Goal: Transaction & Acquisition: Purchase product/service

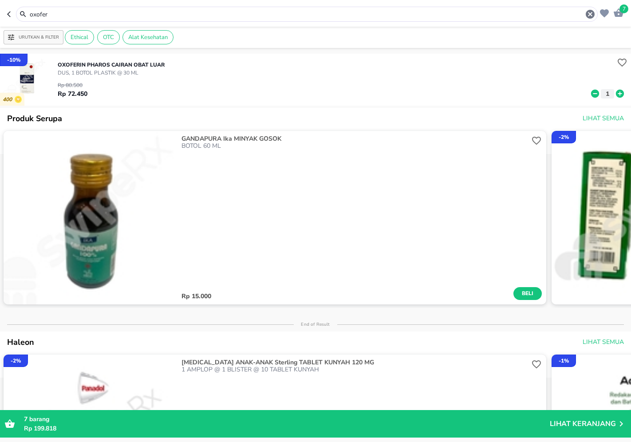
click at [360, 20] on div "oxofer" at bounding box center [307, 14] width 582 height 15
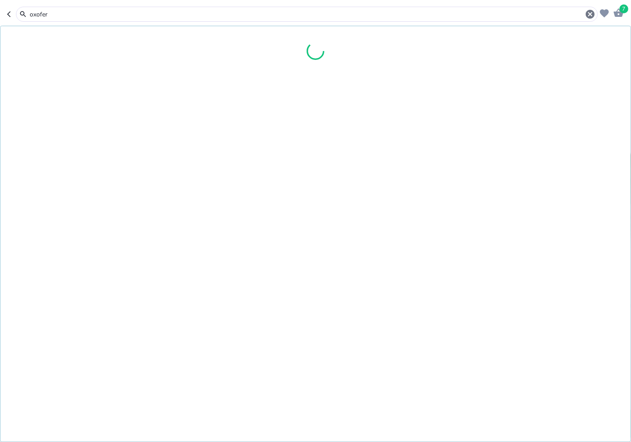
click at [363, 18] on input "oxofer" at bounding box center [307, 14] width 556 height 9
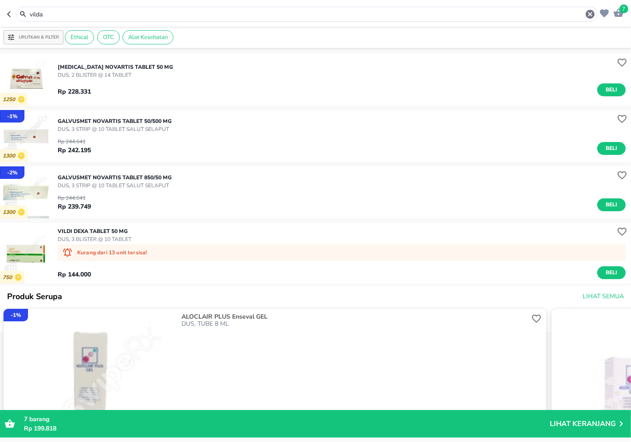
click at [228, 9] on div "vilda" at bounding box center [312, 14] width 567 height 11
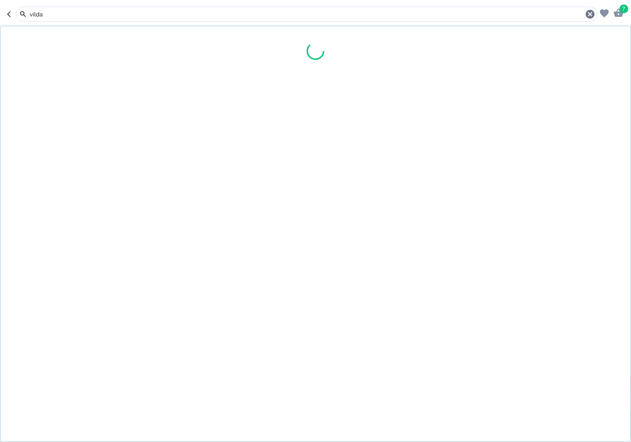
click at [223, 12] on input "vilda" at bounding box center [307, 14] width 556 height 9
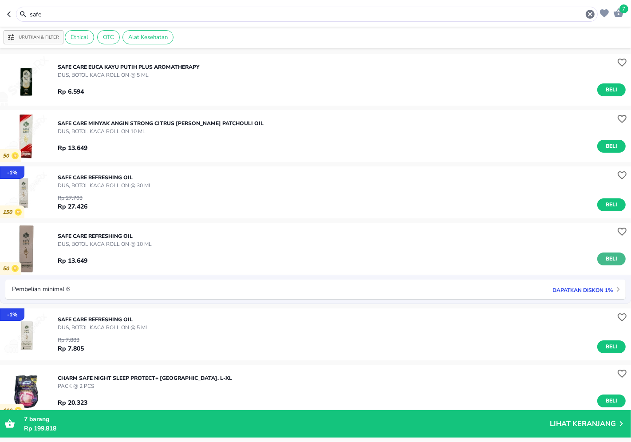
click at [606, 263] on span "Beli" at bounding box center [611, 258] width 15 height 9
click at [130, 12] on input "safe" at bounding box center [307, 14] width 556 height 9
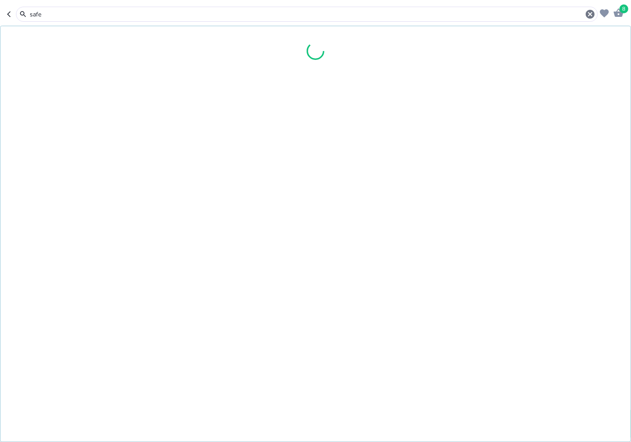
click at [130, 12] on input "safe" at bounding box center [307, 14] width 556 height 9
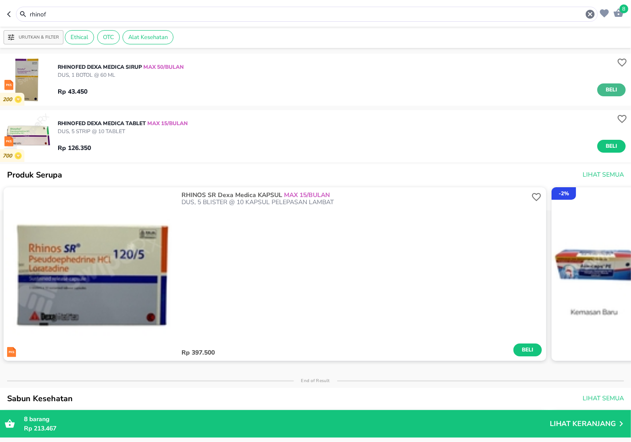
click at [611, 91] on span "Beli" at bounding box center [611, 89] width 15 height 9
click at [233, 12] on input "rhinof" at bounding box center [307, 14] width 556 height 9
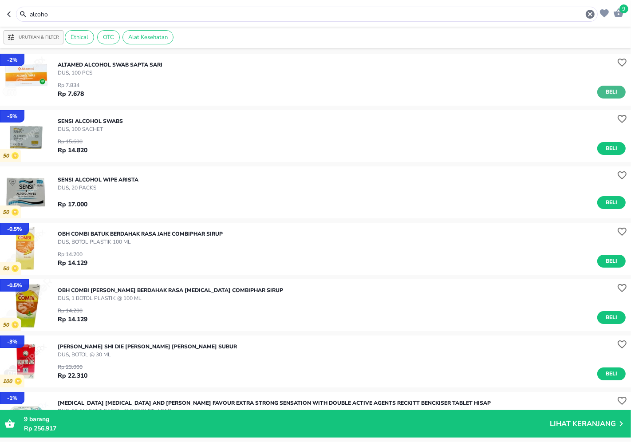
click at [614, 89] on button "Beli" at bounding box center [611, 92] width 28 height 13
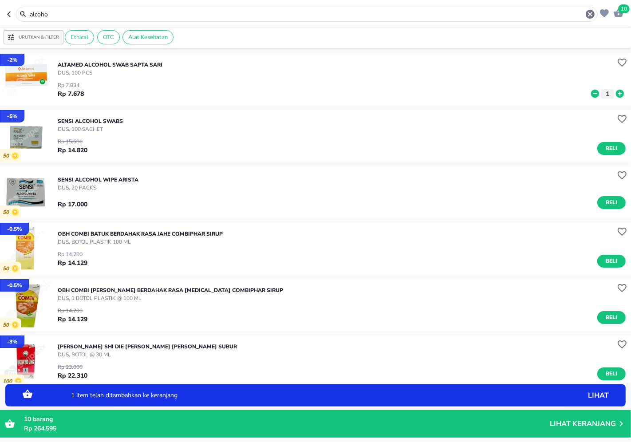
click at [616, 93] on icon at bounding box center [620, 94] width 8 height 8
click at [616, 91] on icon at bounding box center [620, 94] width 8 height 8
click at [558, 20] on div "alcoho" at bounding box center [307, 14] width 582 height 15
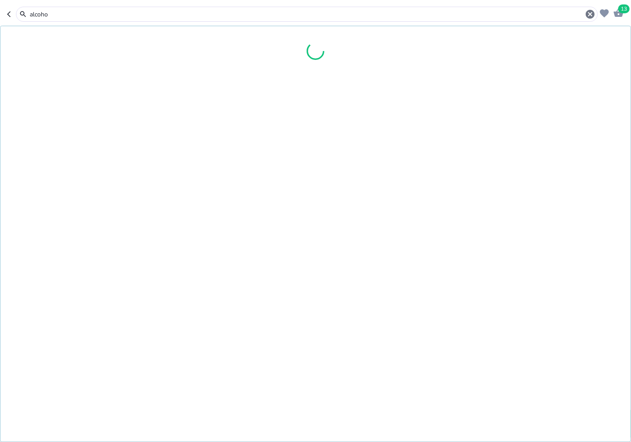
click at [561, 16] on input "alcoho" at bounding box center [307, 14] width 556 height 9
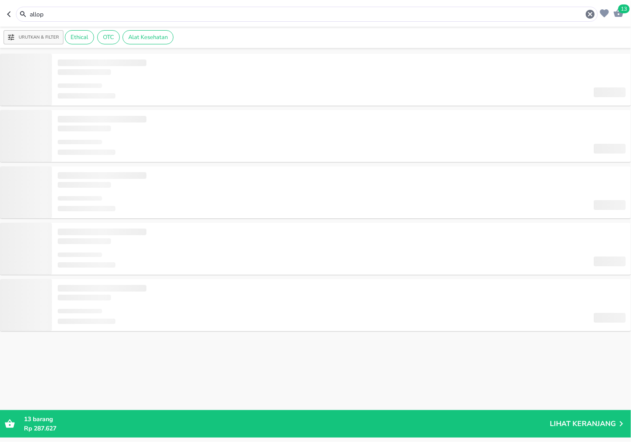
click at [240, 13] on input "allop" at bounding box center [307, 14] width 556 height 9
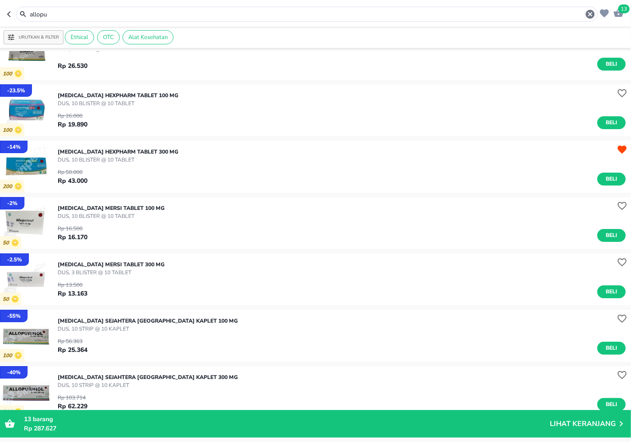
scroll to position [99, 0]
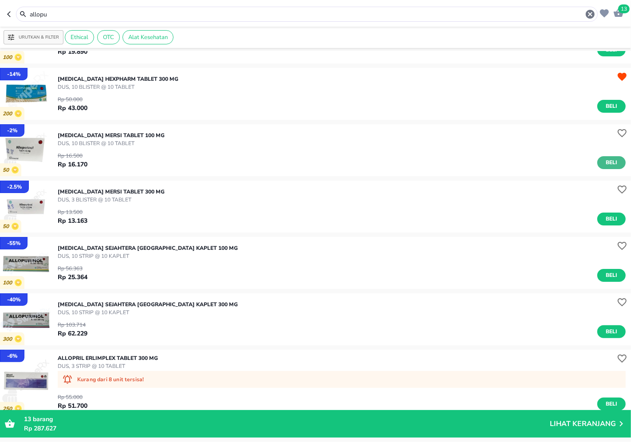
click at [613, 158] on button "Beli" at bounding box center [611, 162] width 28 height 13
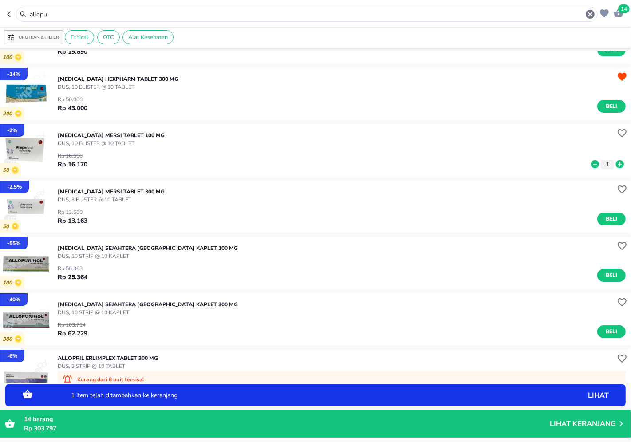
click at [253, 14] on input "allopu" at bounding box center [307, 14] width 556 height 9
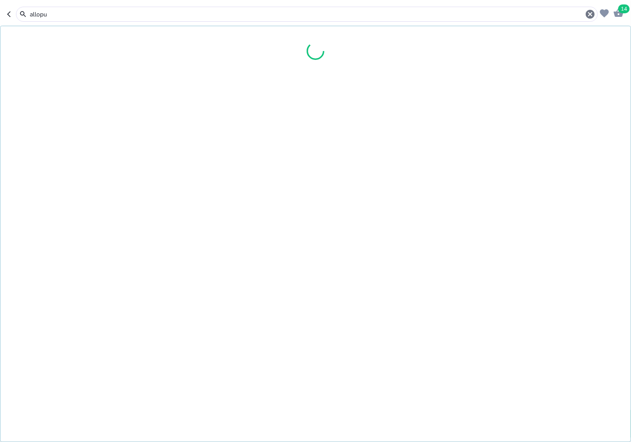
click at [253, 14] on input "allopu" at bounding box center [307, 14] width 556 height 9
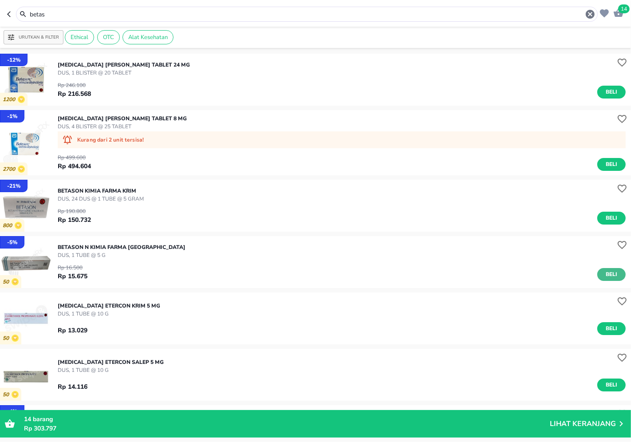
click at [597, 278] on button "Beli" at bounding box center [611, 274] width 28 height 13
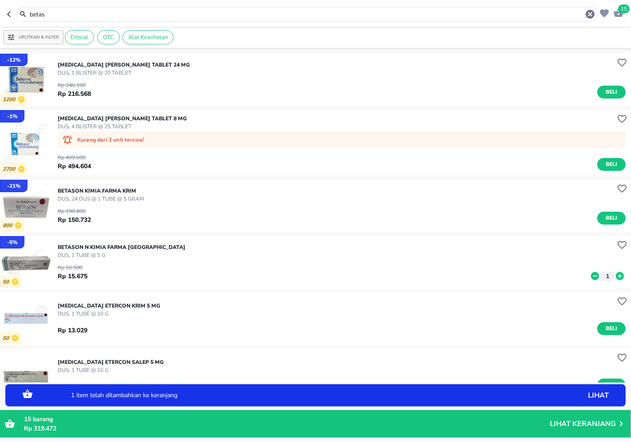
click at [312, 10] on input "betas" at bounding box center [307, 14] width 556 height 9
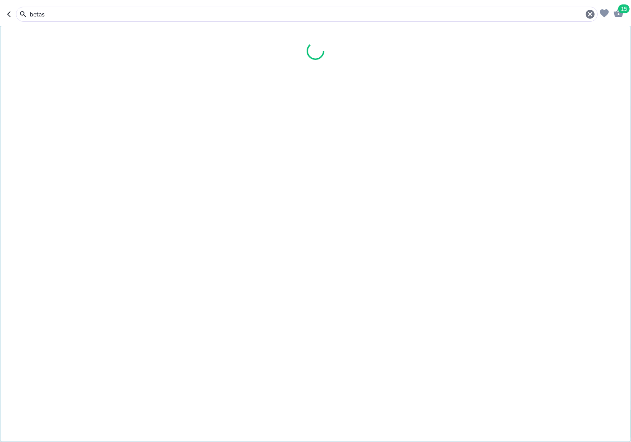
click at [312, 10] on input "betas" at bounding box center [307, 14] width 556 height 9
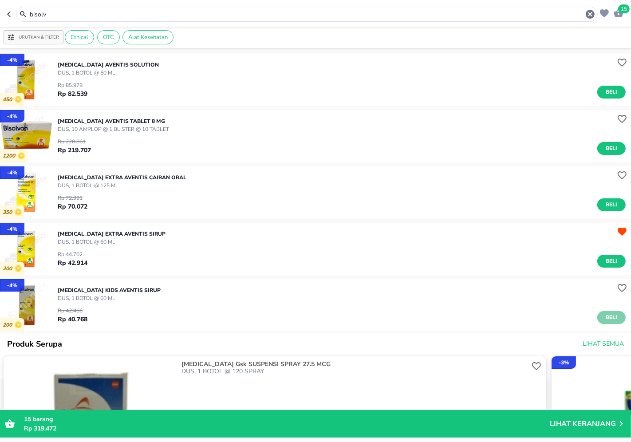
click at [605, 317] on span "Beli" at bounding box center [611, 317] width 15 height 9
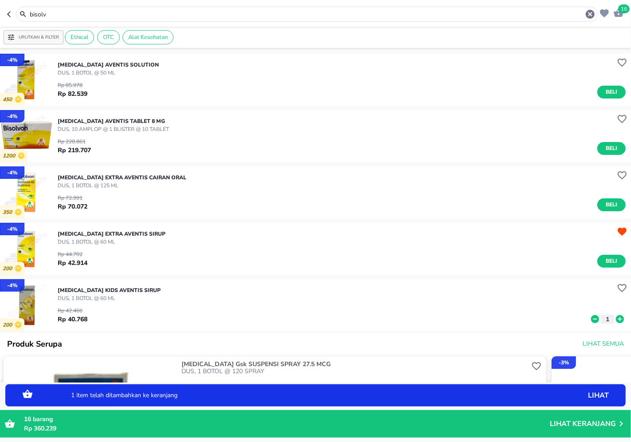
click at [354, 10] on input "bisolv" at bounding box center [307, 14] width 556 height 9
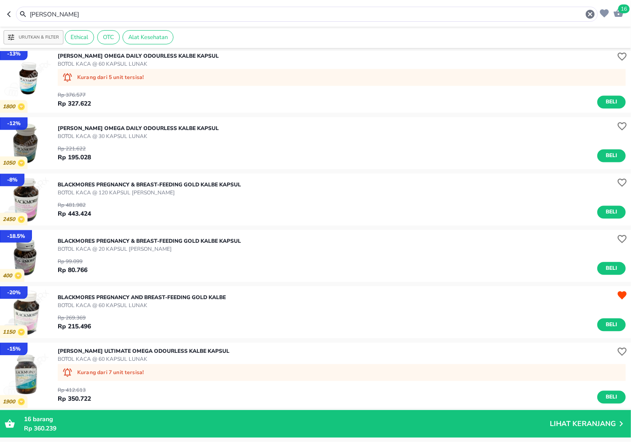
scroll to position [1716, 0]
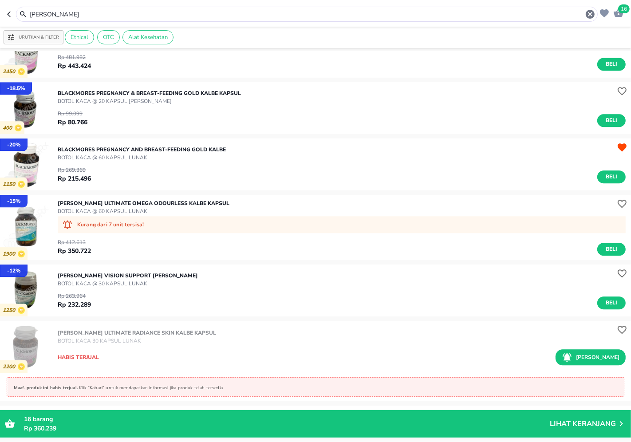
click at [298, 12] on input "[PERSON_NAME]" at bounding box center [307, 14] width 556 height 9
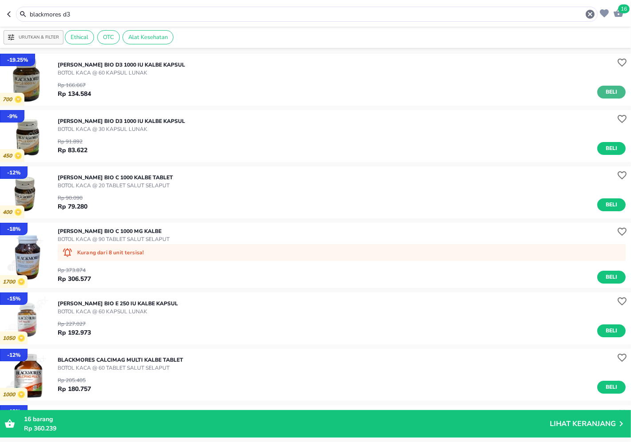
click at [613, 90] on button "Beli" at bounding box center [611, 92] width 28 height 13
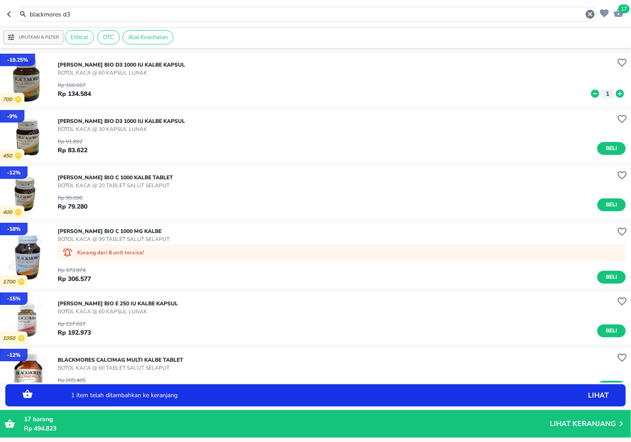
click at [384, 16] on input "blackmores d3" at bounding box center [307, 14] width 556 height 9
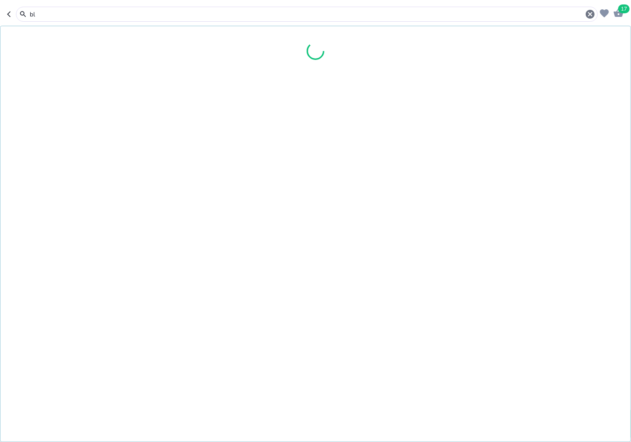
type input "b"
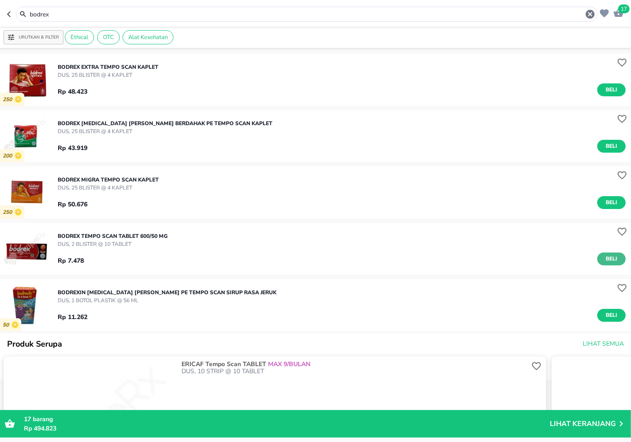
click at [613, 259] on button "Beli" at bounding box center [611, 259] width 28 height 13
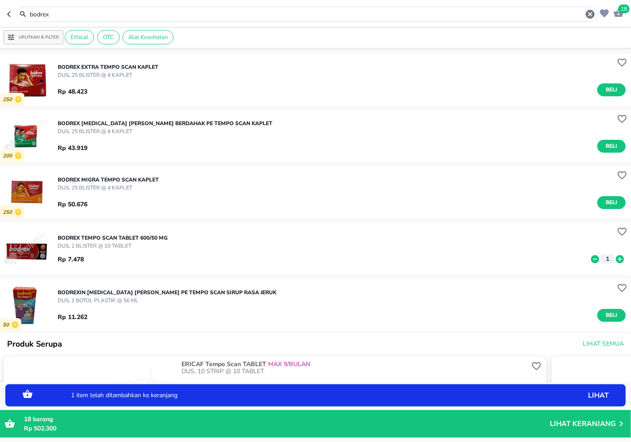
click at [614, 259] on icon at bounding box center [620, 259] width 12 height 10
click at [328, 14] on input "bodrex" at bounding box center [307, 14] width 556 height 9
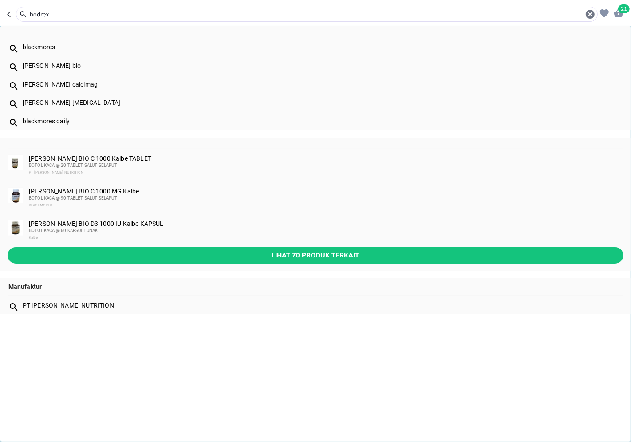
click at [328, 14] on input "bodrex" at bounding box center [307, 14] width 556 height 9
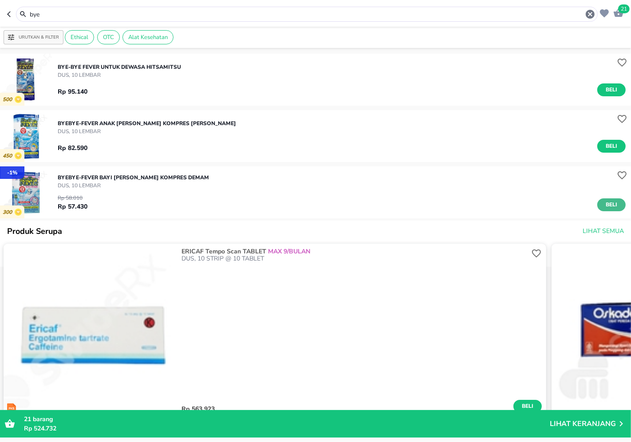
click at [612, 200] on button "Beli" at bounding box center [611, 204] width 28 height 13
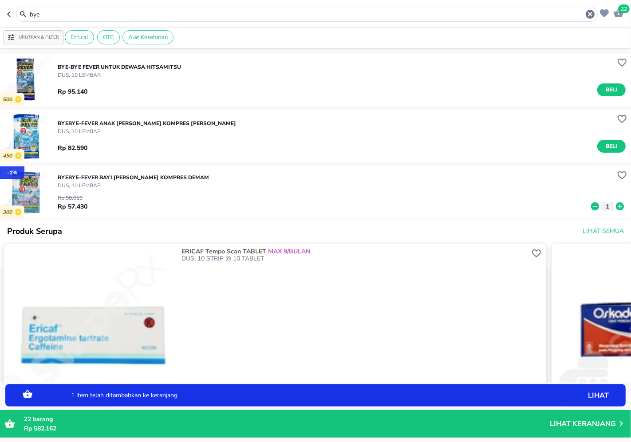
click at [317, 15] on input "bye" at bounding box center [307, 14] width 556 height 9
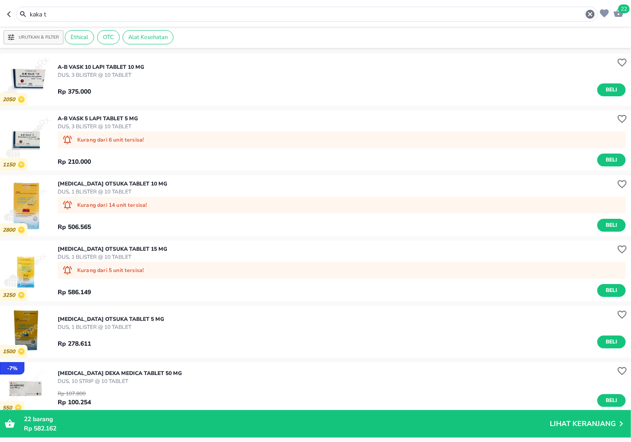
click at [389, 16] on input "kaka t" at bounding box center [307, 14] width 556 height 9
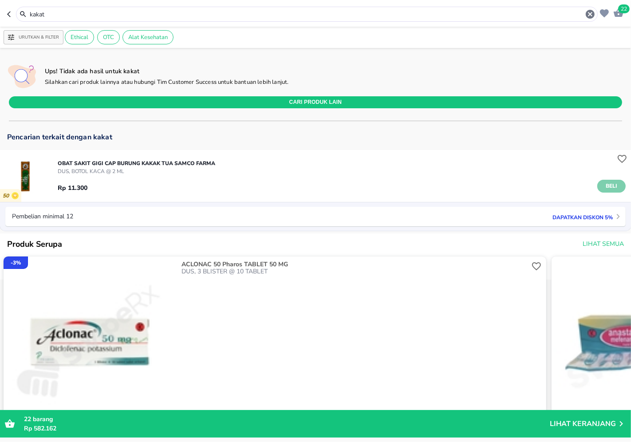
click at [610, 186] on span "Beli" at bounding box center [611, 186] width 15 height 9
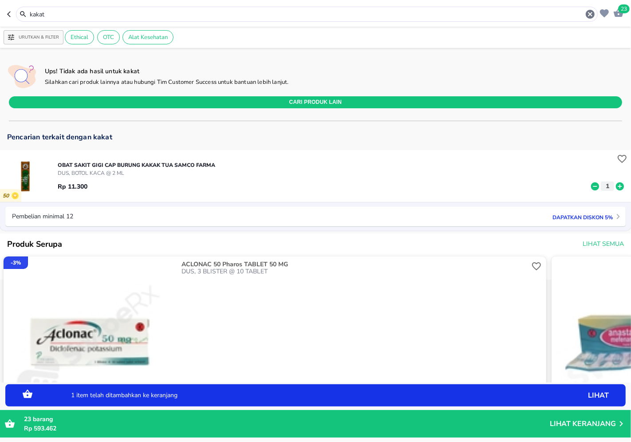
click at [616, 186] on icon at bounding box center [620, 186] width 8 height 8
click at [517, 10] on input "kakat" at bounding box center [307, 14] width 556 height 9
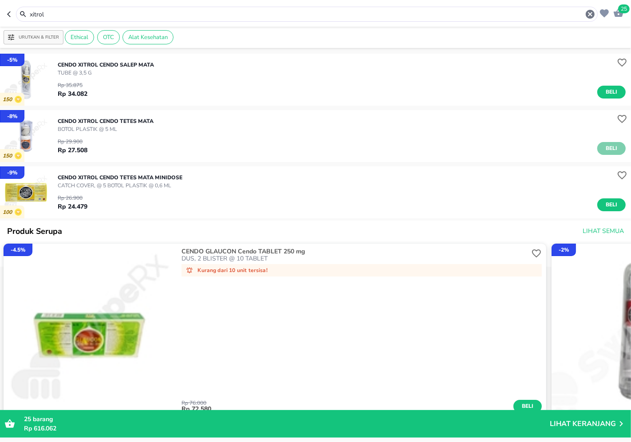
click at [608, 145] on span "Beli" at bounding box center [611, 148] width 15 height 9
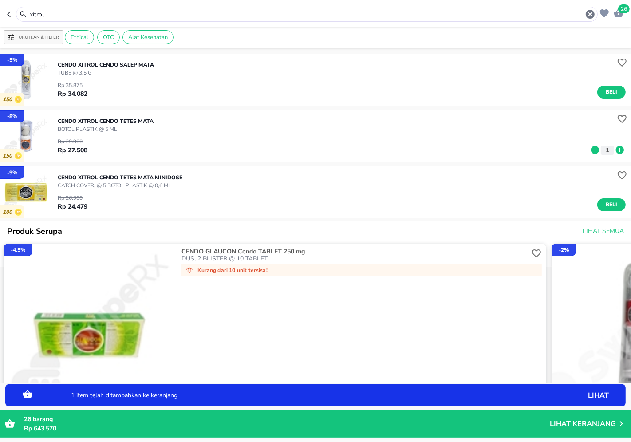
click at [359, 18] on input "xitrol" at bounding box center [307, 14] width 556 height 9
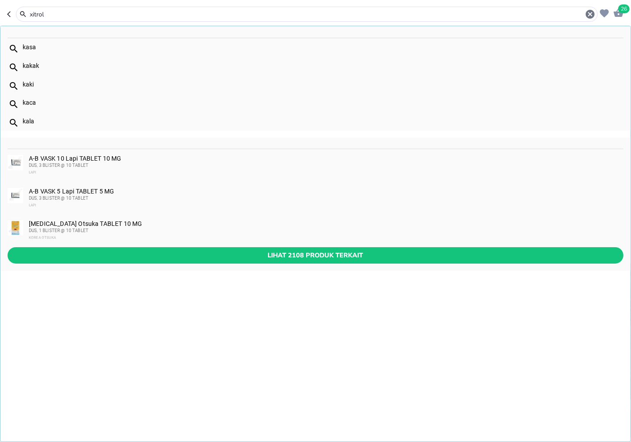
click at [359, 18] on input "xitrol" at bounding box center [307, 14] width 556 height 9
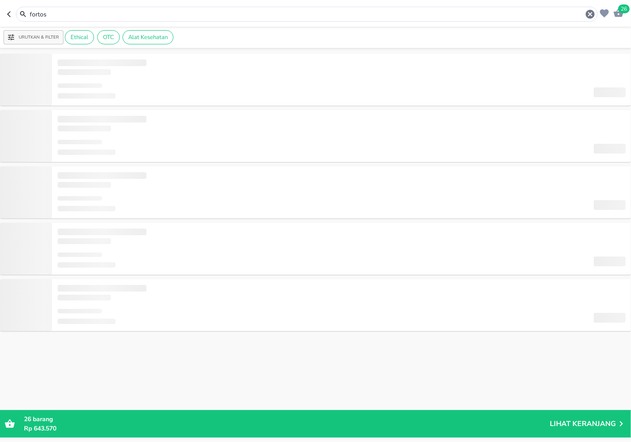
click at [522, 17] on input "fortos" at bounding box center [307, 14] width 556 height 9
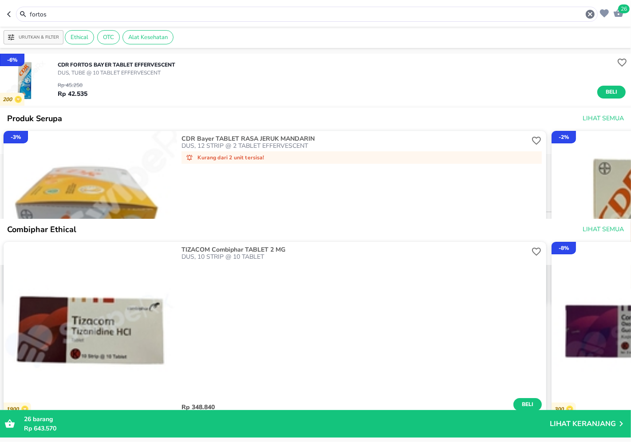
click at [613, 85] on div "Rp 45.250 Rp 42.535 Beli" at bounding box center [342, 88] width 568 height 22
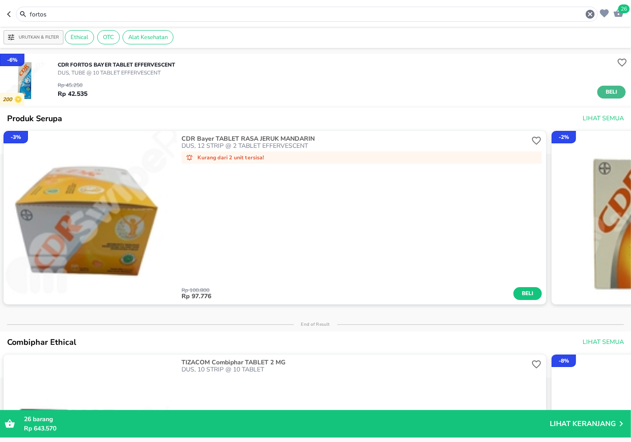
click at [611, 89] on span "Beli" at bounding box center [611, 91] width 15 height 9
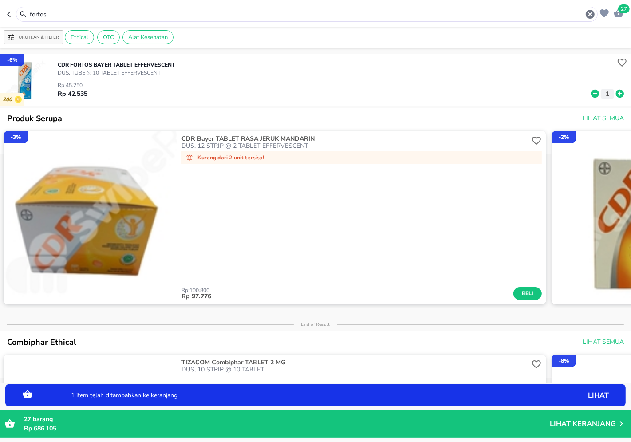
click at [362, 16] on input "fortos" at bounding box center [307, 14] width 556 height 9
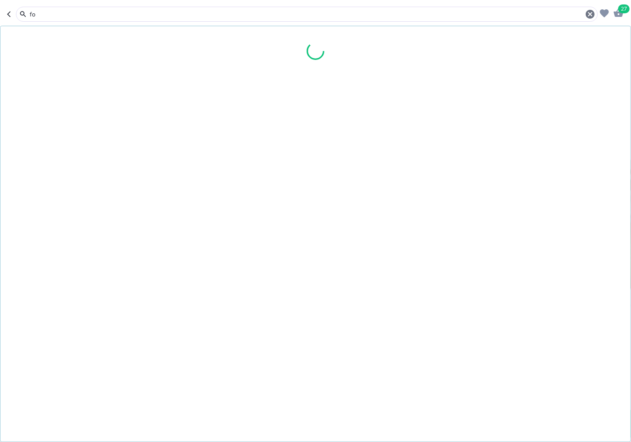
type input "f"
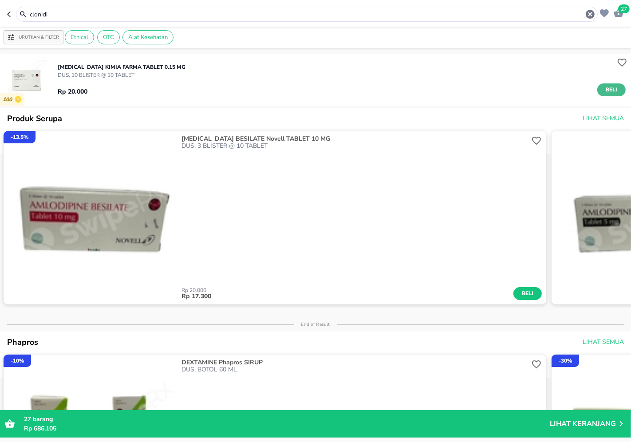
click at [611, 85] on span "Beli" at bounding box center [611, 89] width 15 height 9
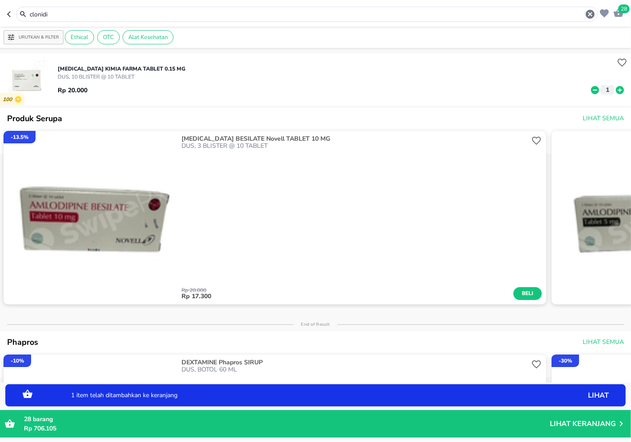
click at [569, 19] on input "clonidi" at bounding box center [307, 14] width 556 height 9
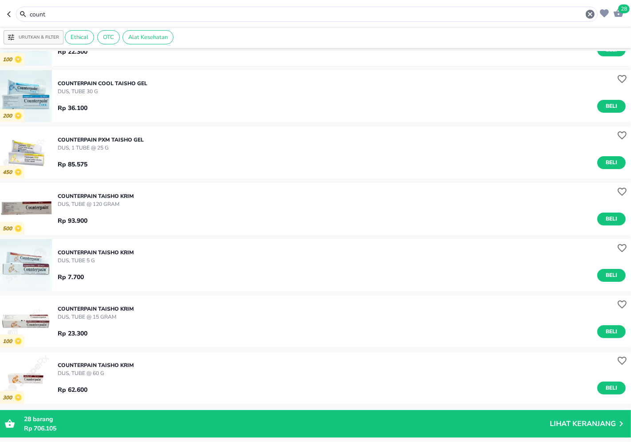
scroll to position [99, 0]
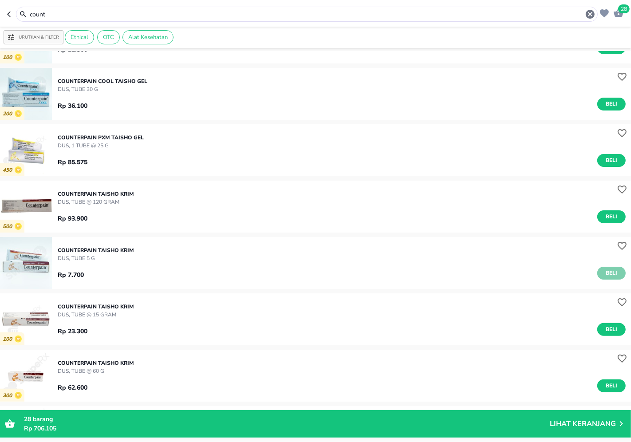
click at [607, 279] on button "Beli" at bounding box center [611, 273] width 28 height 13
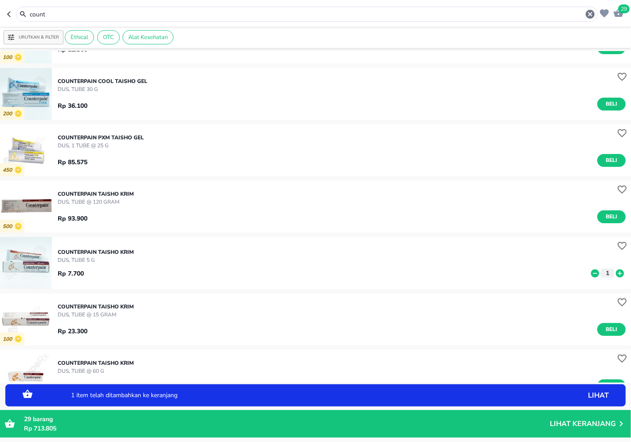
click at [519, 17] on input "count" at bounding box center [307, 14] width 556 height 9
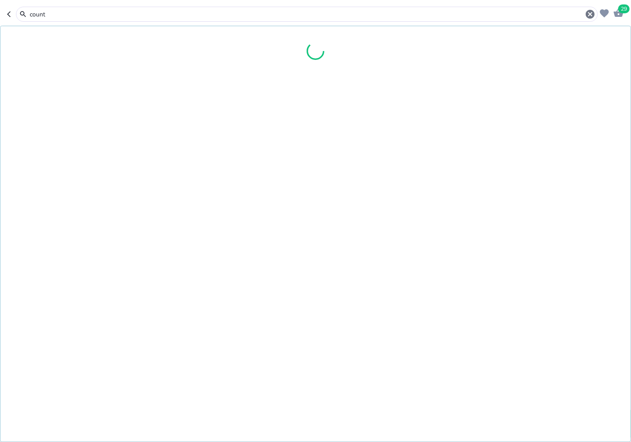
click at [519, 17] on input "count" at bounding box center [307, 14] width 556 height 9
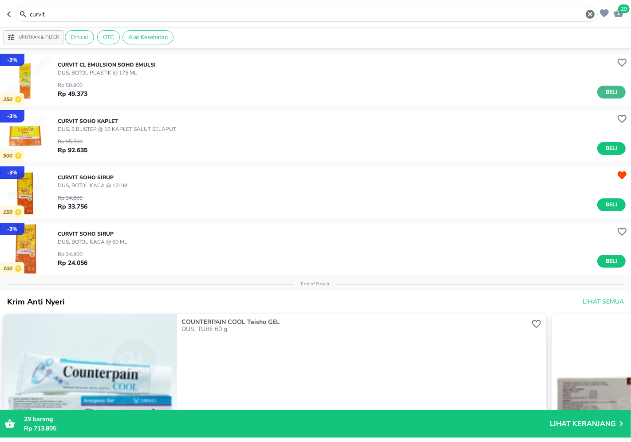
click at [599, 86] on button "Beli" at bounding box center [611, 92] width 28 height 13
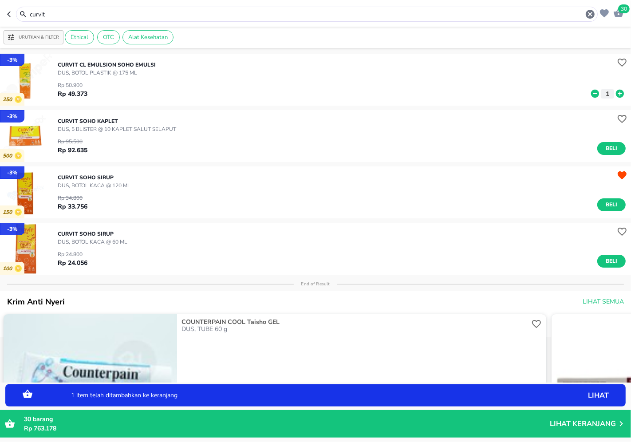
click at [570, 14] on input "curvit" at bounding box center [307, 14] width 556 height 9
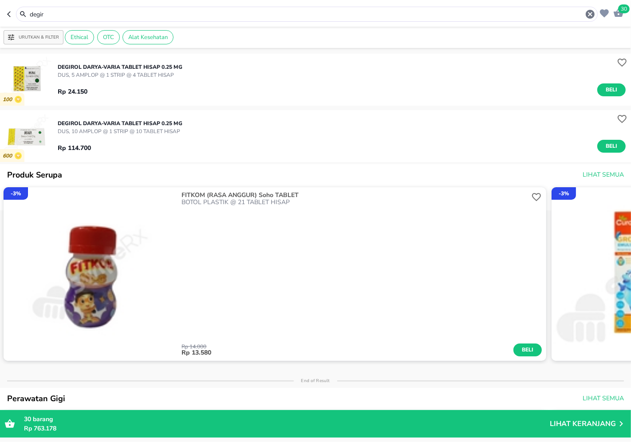
click at [613, 142] on button "Beli" at bounding box center [611, 146] width 28 height 13
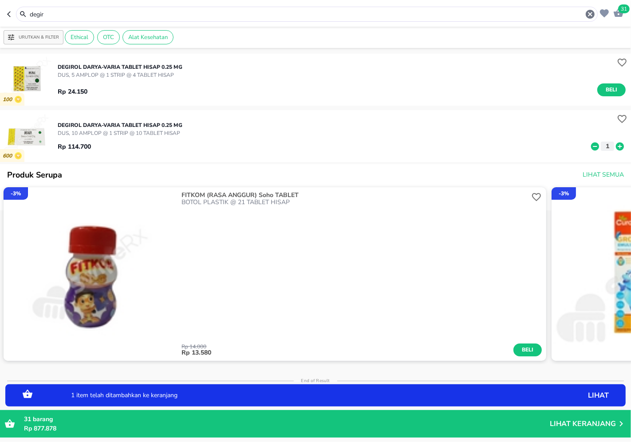
click at [272, 10] on input "degir" at bounding box center [307, 14] width 556 height 9
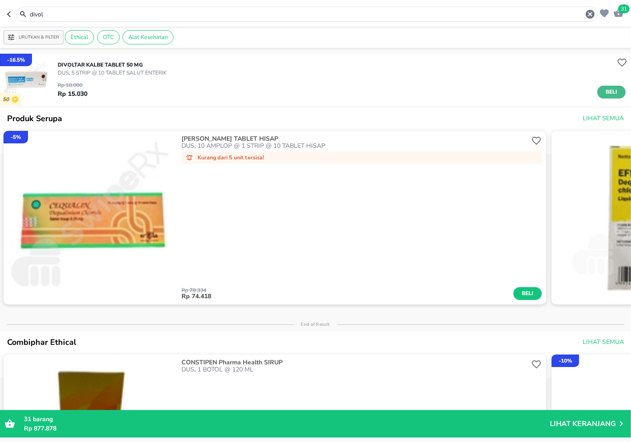
click at [604, 92] on span "Beli" at bounding box center [611, 91] width 15 height 9
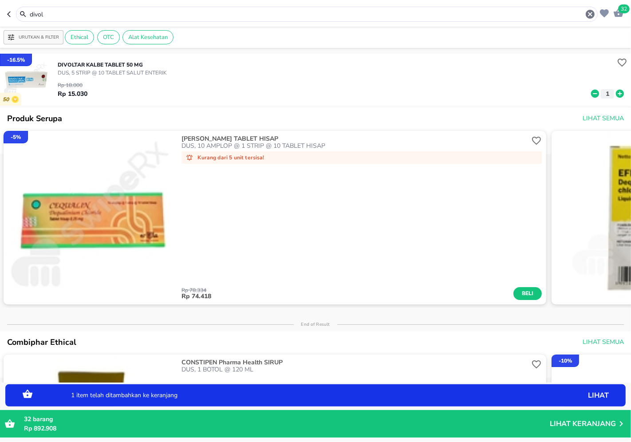
click at [562, 12] on input "divol" at bounding box center [307, 14] width 556 height 9
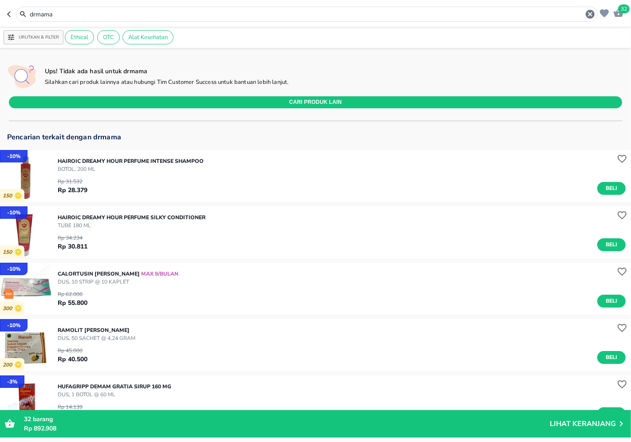
click at [480, 12] on input "drmama" at bounding box center [307, 14] width 556 height 9
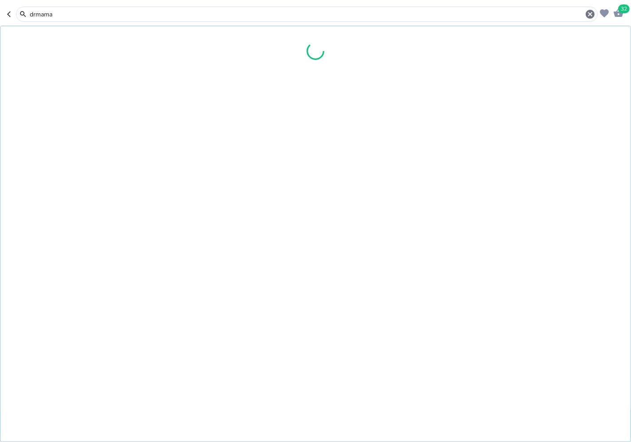
click at [480, 12] on input "drmama" at bounding box center [307, 14] width 556 height 9
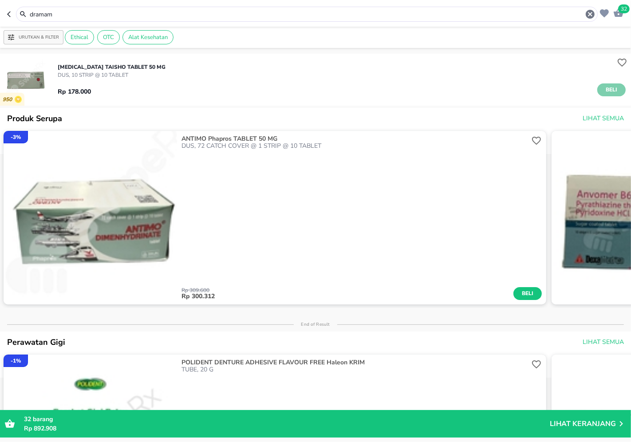
click at [604, 94] on span "Beli" at bounding box center [611, 89] width 15 height 9
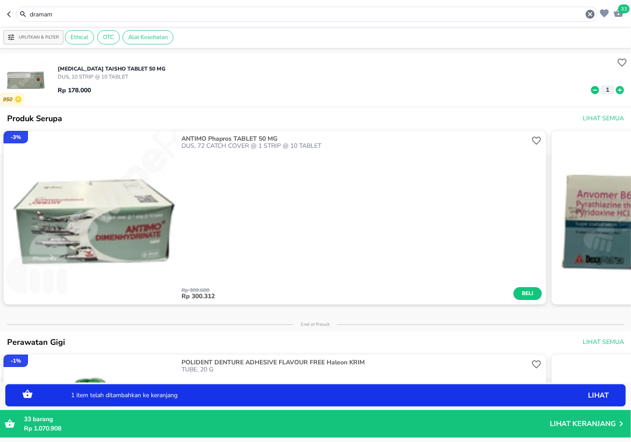
click at [341, 8] on div "dramam" at bounding box center [307, 14] width 582 height 15
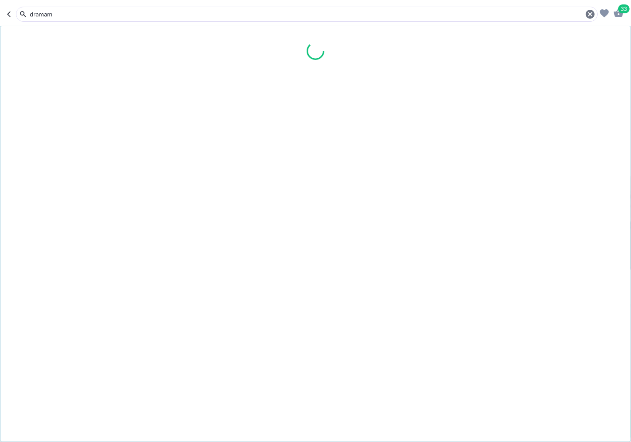
click at [341, 12] on input "dramam" at bounding box center [307, 14] width 556 height 9
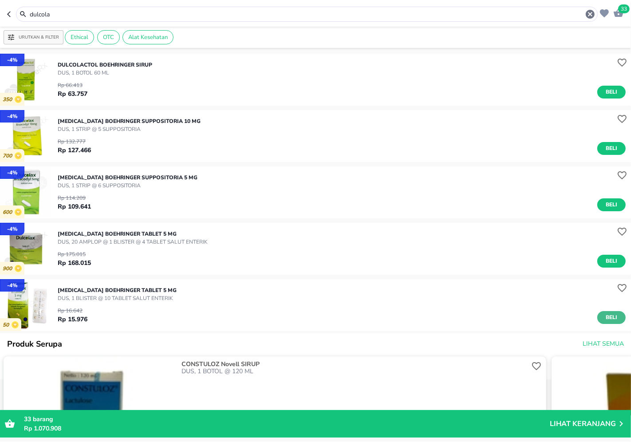
click at [615, 313] on button "Beli" at bounding box center [611, 317] width 28 height 13
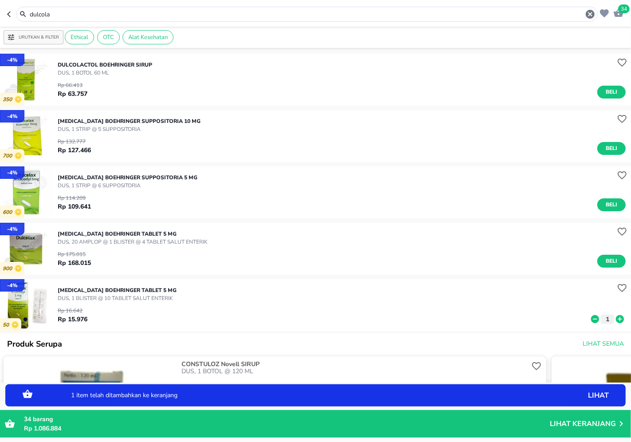
click at [614, 314] on icon at bounding box center [620, 319] width 12 height 10
click at [215, 14] on input "dulcola" at bounding box center [307, 14] width 556 height 9
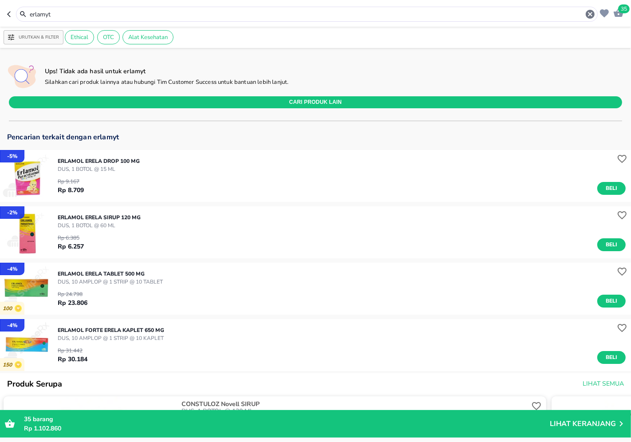
click at [201, 12] on input "erlamyt" at bounding box center [307, 14] width 556 height 9
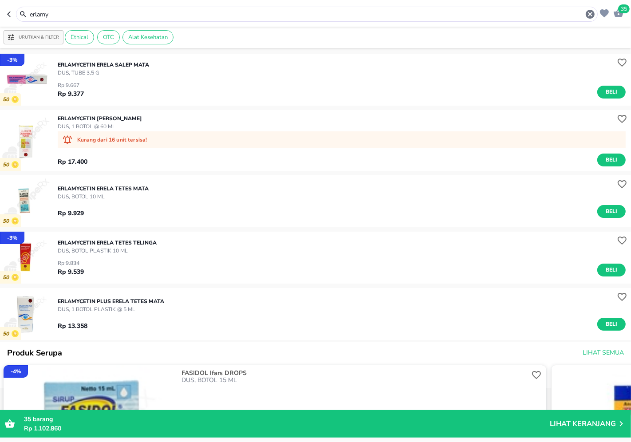
click at [618, 94] on div "Rp 9.667 Rp 9.377 Beli" at bounding box center [342, 88] width 568 height 22
click at [614, 92] on button "Beli" at bounding box center [611, 92] width 28 height 13
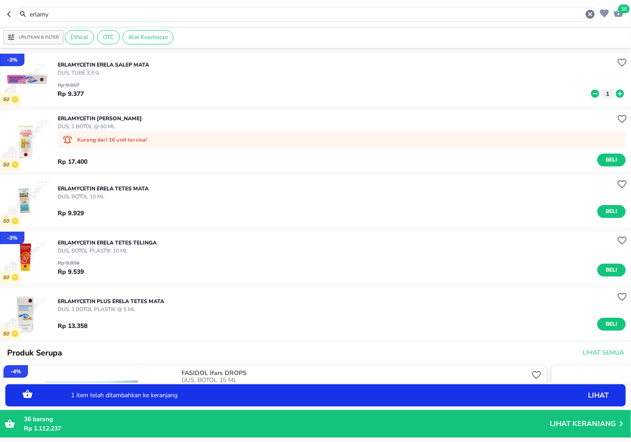
click at [161, 10] on input "erlamy" at bounding box center [307, 14] width 556 height 9
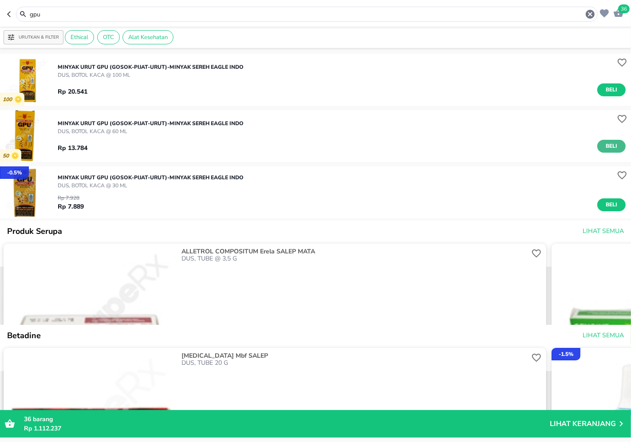
click at [604, 143] on span "Beli" at bounding box center [611, 146] width 15 height 9
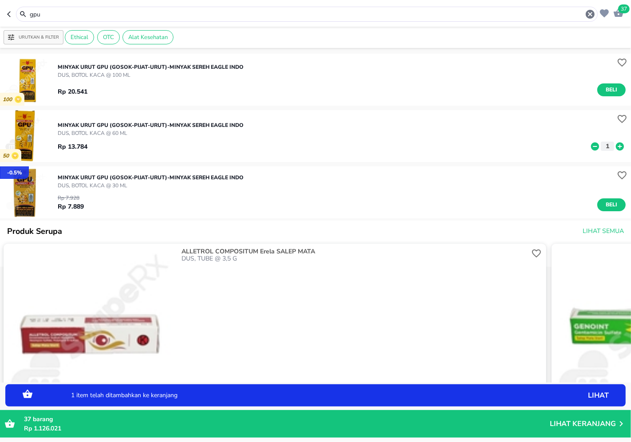
click at [257, 11] on input "gpu" at bounding box center [307, 14] width 556 height 9
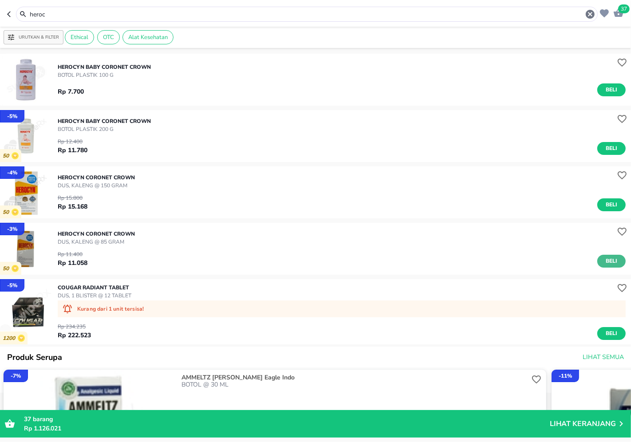
click at [605, 258] on span "Beli" at bounding box center [611, 261] width 15 height 9
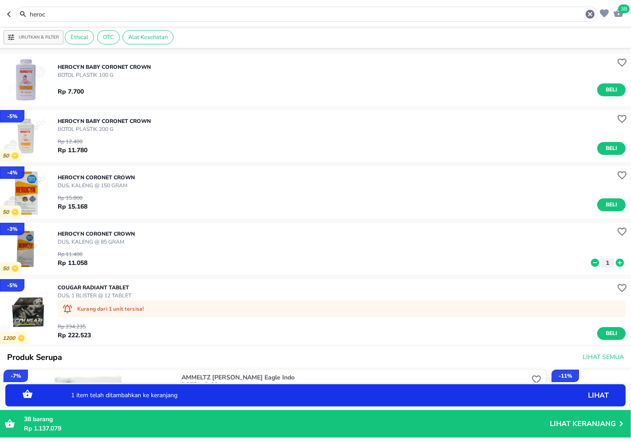
click at [323, 11] on input "heroc" at bounding box center [307, 14] width 556 height 9
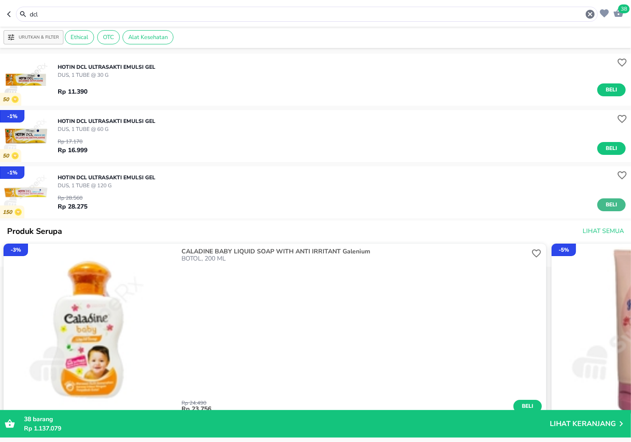
click at [606, 208] on span "Beli" at bounding box center [611, 204] width 15 height 9
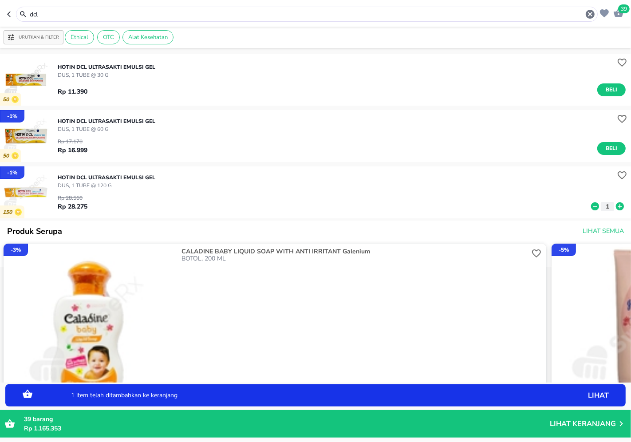
click at [360, 16] on input "dcl" at bounding box center [307, 14] width 556 height 9
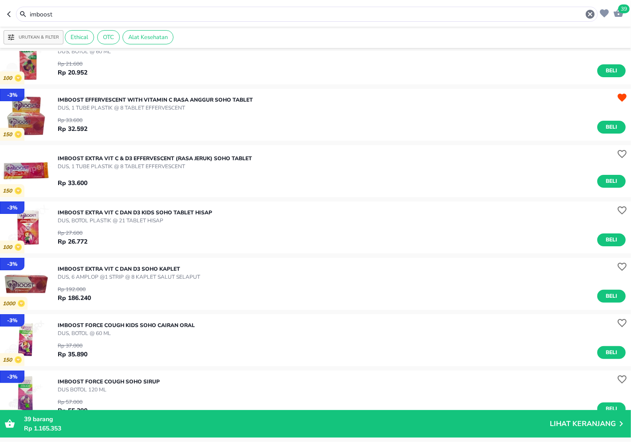
scroll to position [148, 0]
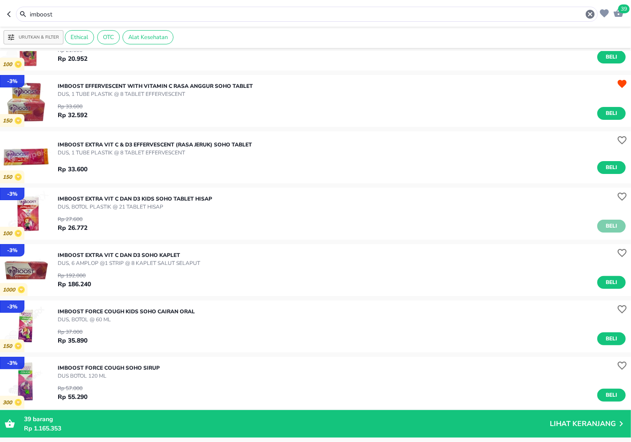
click at [597, 225] on button "Beli" at bounding box center [611, 226] width 28 height 13
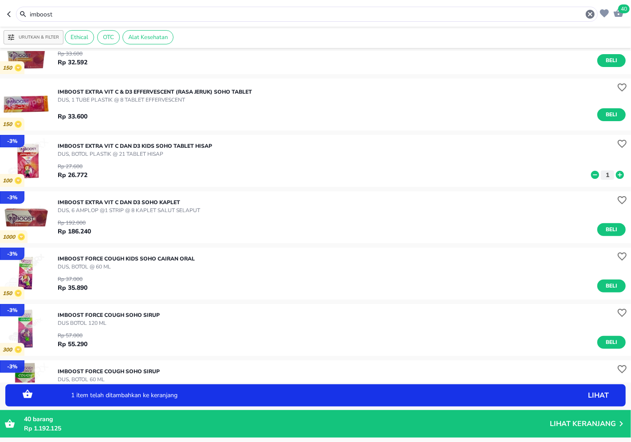
scroll to position [345, 0]
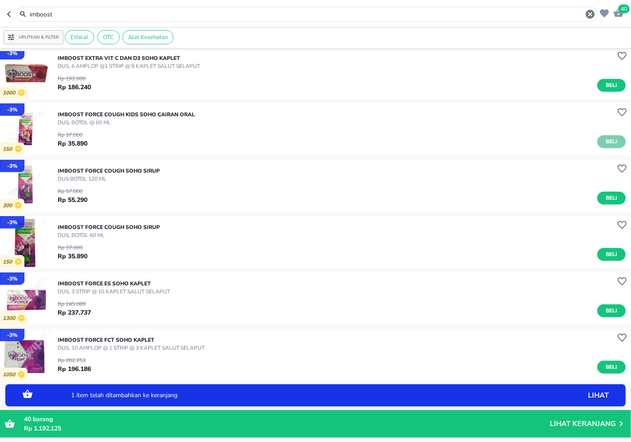
click at [604, 140] on span "Beli" at bounding box center [611, 141] width 15 height 9
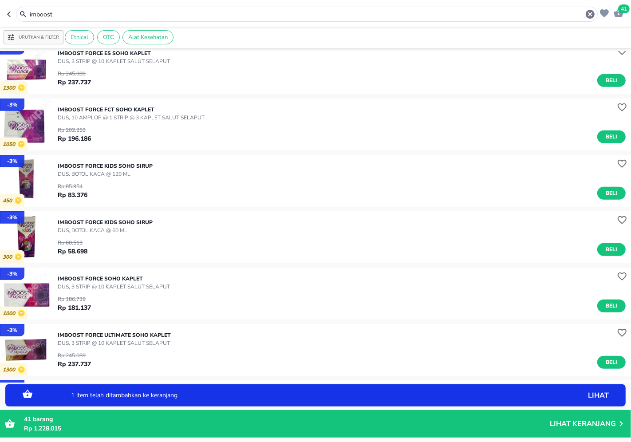
scroll to position [580, 0]
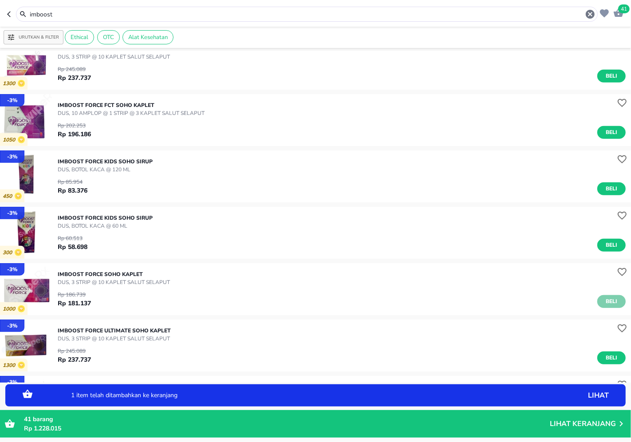
click at [604, 302] on span "Beli" at bounding box center [611, 301] width 15 height 9
click at [320, 16] on input "imboost" at bounding box center [307, 14] width 556 height 9
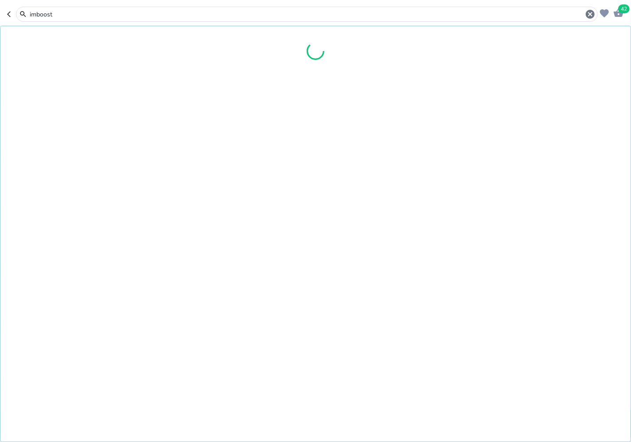
click at [320, 16] on input "imboost" at bounding box center [307, 14] width 556 height 9
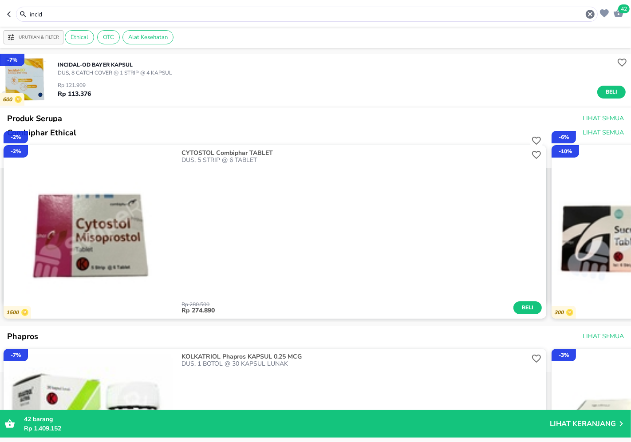
click at [601, 85] on div "Rp 121.909 Rp 113.376 Beli" at bounding box center [342, 88] width 568 height 22
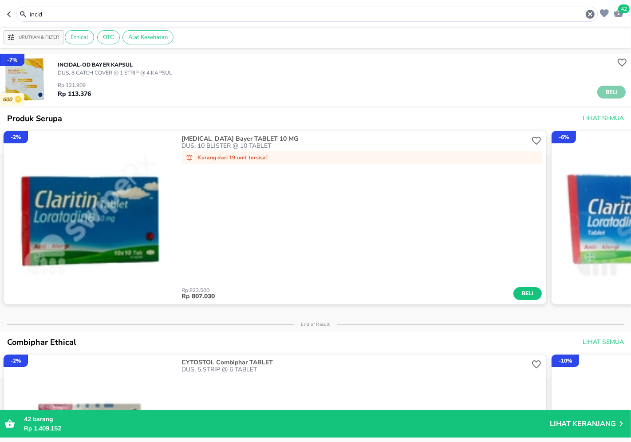
click at [605, 87] on button "Beli" at bounding box center [611, 92] width 28 height 13
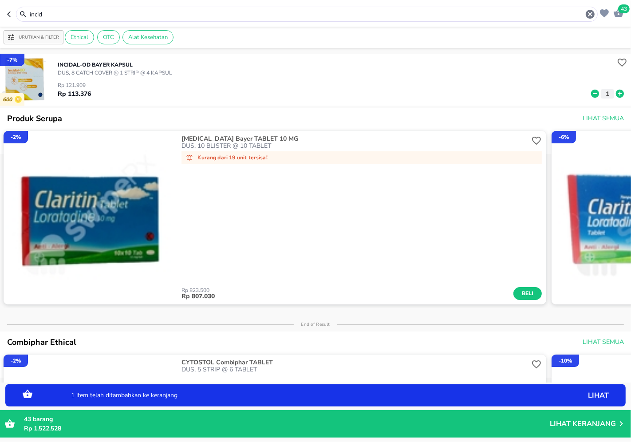
click at [558, 10] on input "incid" at bounding box center [307, 14] width 556 height 9
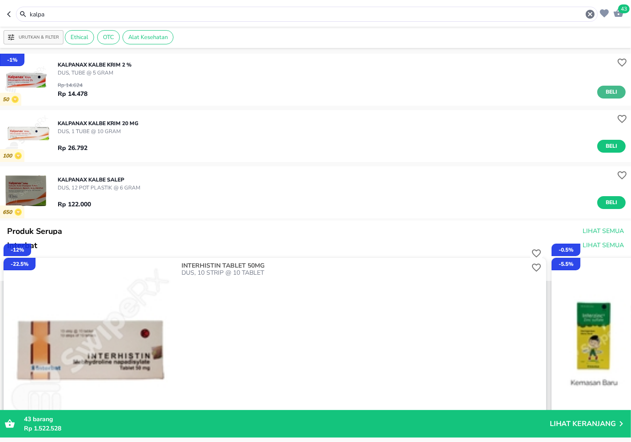
click at [606, 90] on span "Beli" at bounding box center [611, 91] width 15 height 9
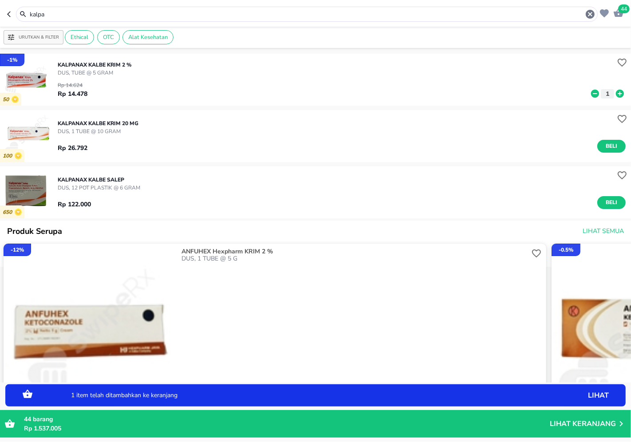
click at [573, 13] on input "kalpa" at bounding box center [307, 14] width 556 height 9
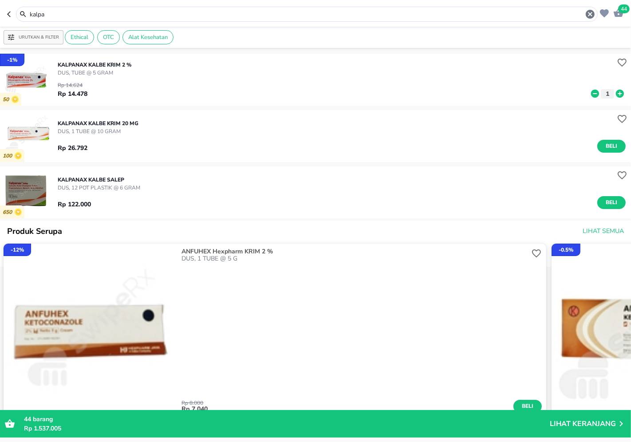
click at [616, 91] on icon at bounding box center [620, 94] width 8 height 8
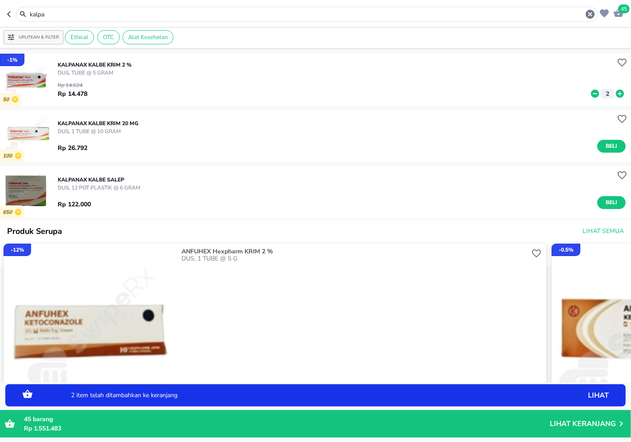
click at [570, 16] on input "kalpa" at bounding box center [307, 14] width 556 height 9
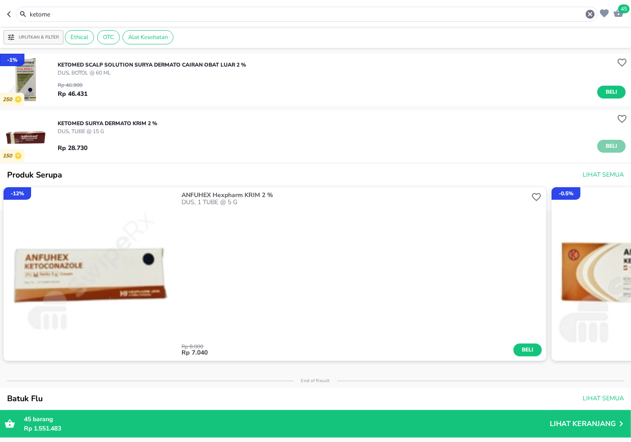
click at [614, 149] on button "Beli" at bounding box center [611, 146] width 28 height 13
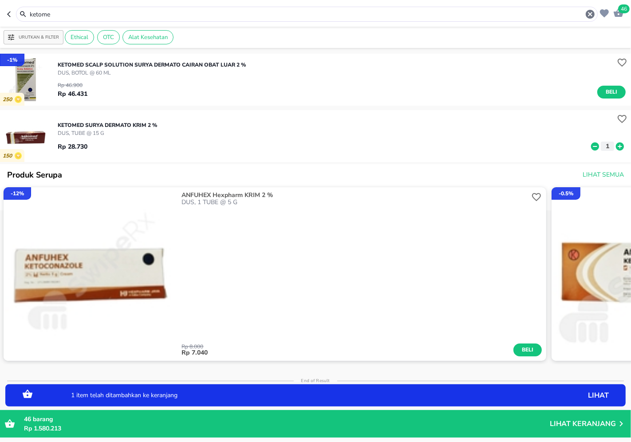
click at [243, 12] on input "ketome" at bounding box center [307, 14] width 556 height 9
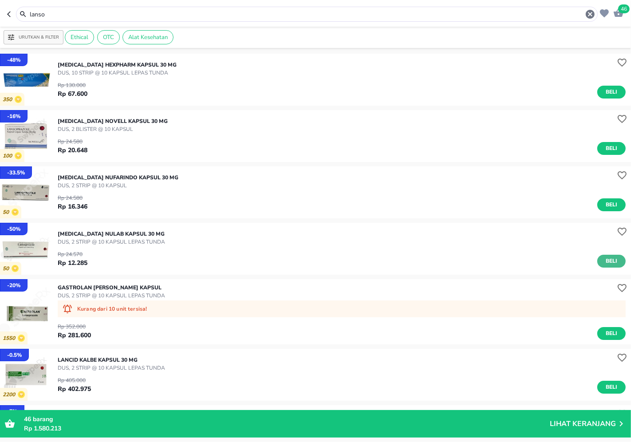
click at [604, 257] on span "Beli" at bounding box center [611, 261] width 15 height 9
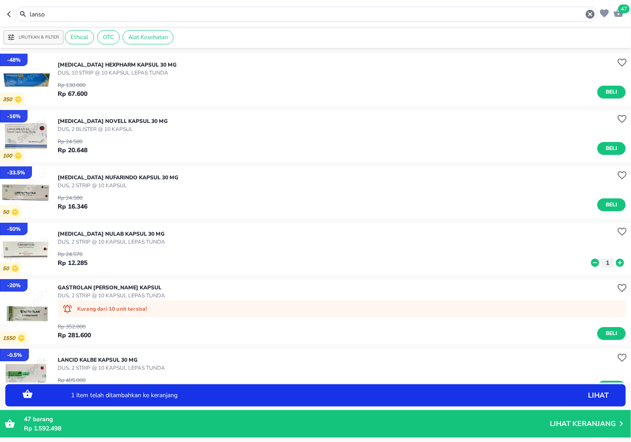
click at [336, 10] on input "lanso" at bounding box center [307, 14] width 556 height 9
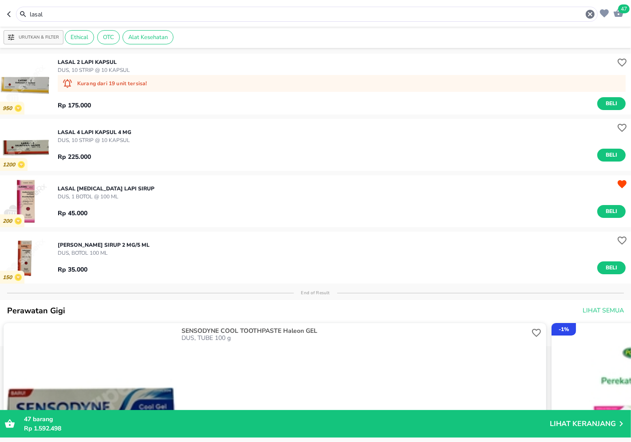
click at [606, 210] on span "Beli" at bounding box center [611, 211] width 15 height 9
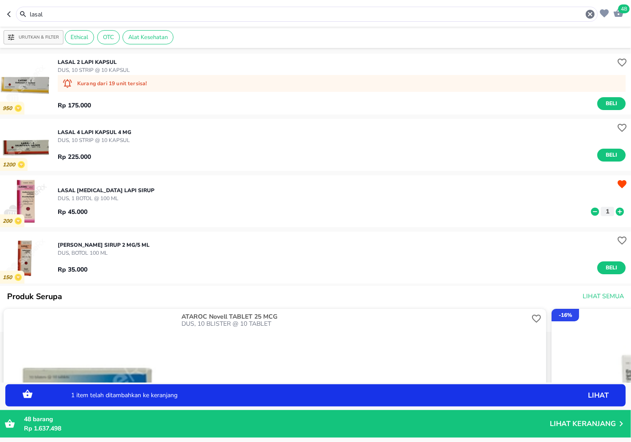
click at [292, 16] on input "lasal" at bounding box center [307, 14] width 556 height 9
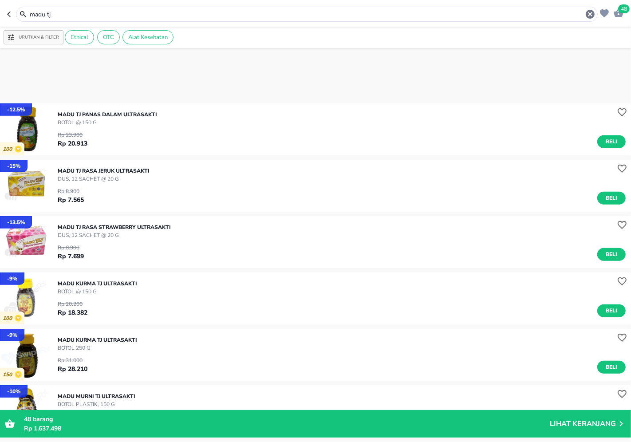
scroll to position [506, 0]
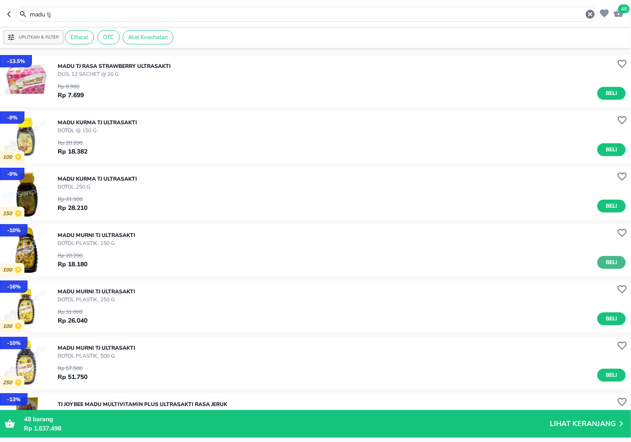
click at [604, 259] on span "Beli" at bounding box center [611, 262] width 15 height 9
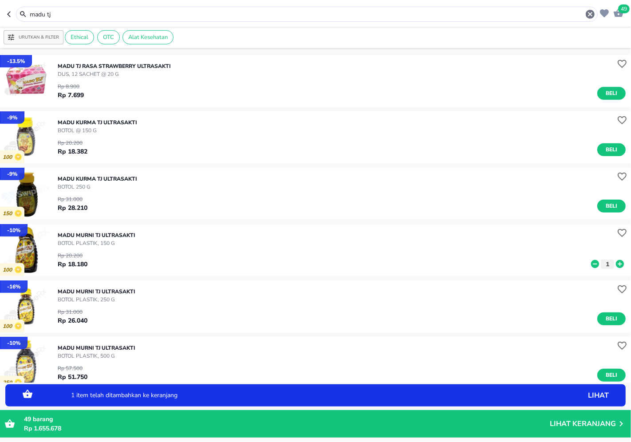
click at [287, 16] on input "madu tj" at bounding box center [307, 14] width 556 height 9
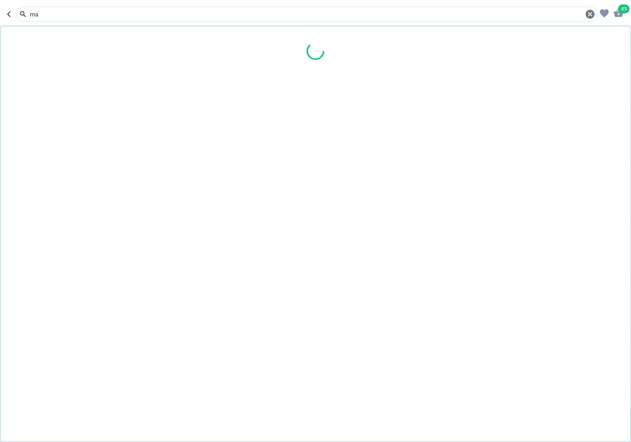
type input "m"
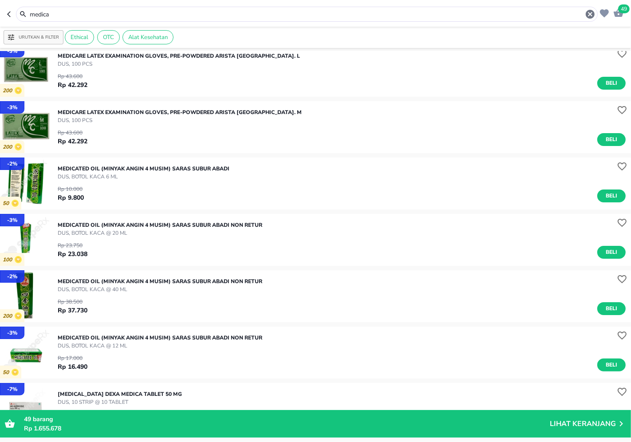
scroll to position [99, 0]
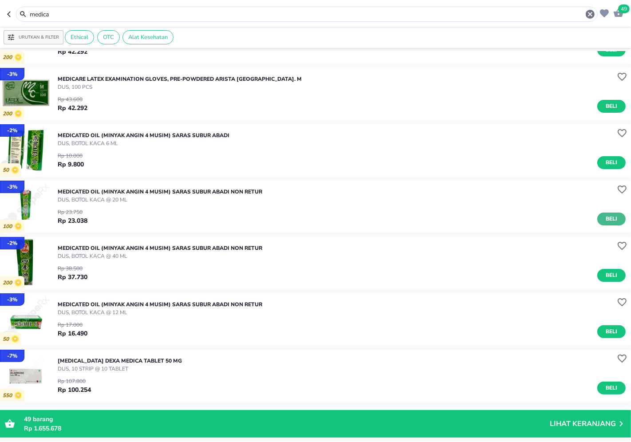
click at [604, 218] on span "Beli" at bounding box center [611, 218] width 15 height 9
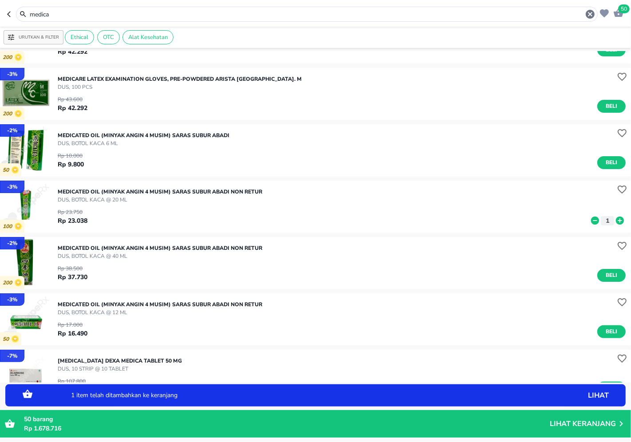
click at [616, 218] on icon at bounding box center [620, 221] width 8 height 8
click at [268, 13] on input "medica" at bounding box center [307, 14] width 556 height 9
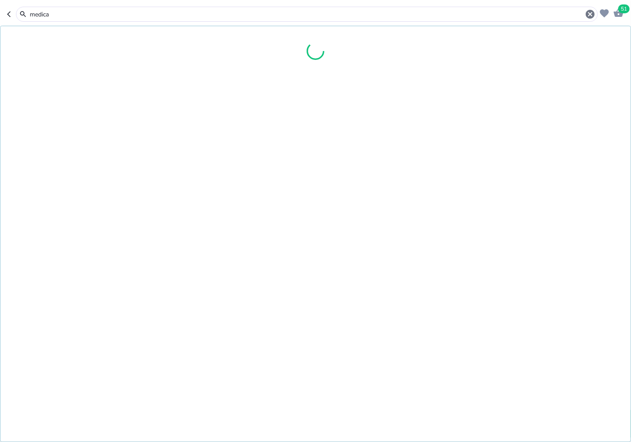
click at [268, 13] on input "medica" at bounding box center [307, 14] width 556 height 9
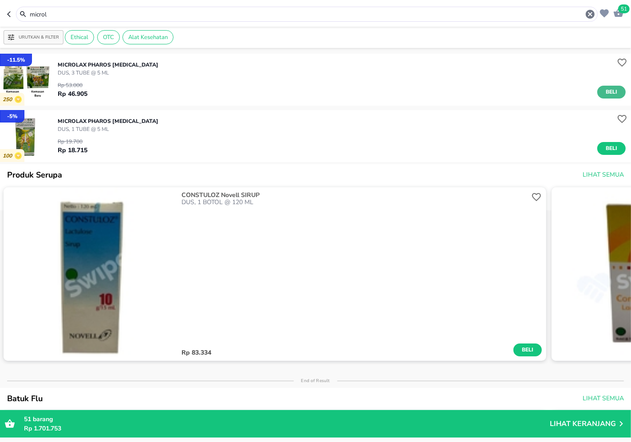
click at [604, 89] on span "Beli" at bounding box center [611, 91] width 15 height 9
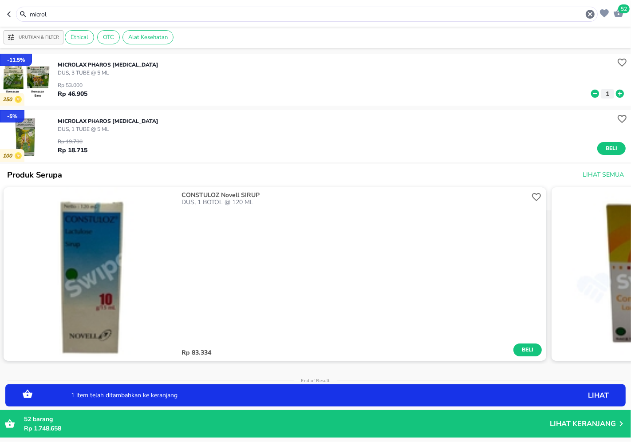
click at [360, 14] on input "microl" at bounding box center [307, 14] width 556 height 9
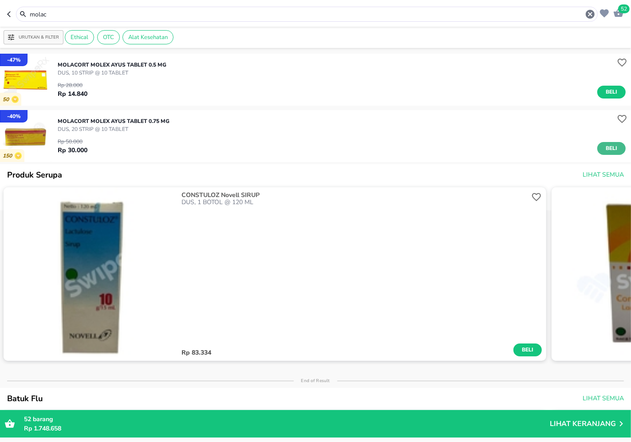
click at [604, 150] on span "Beli" at bounding box center [611, 148] width 15 height 9
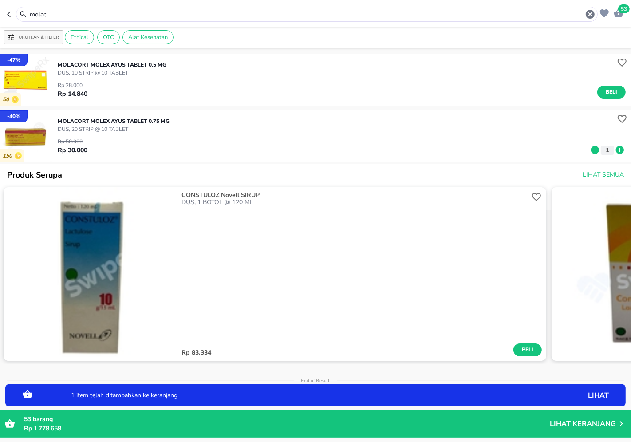
click at [545, 20] on div "molac" at bounding box center [307, 14] width 582 height 15
click at [547, 16] on input "molac" at bounding box center [307, 14] width 556 height 9
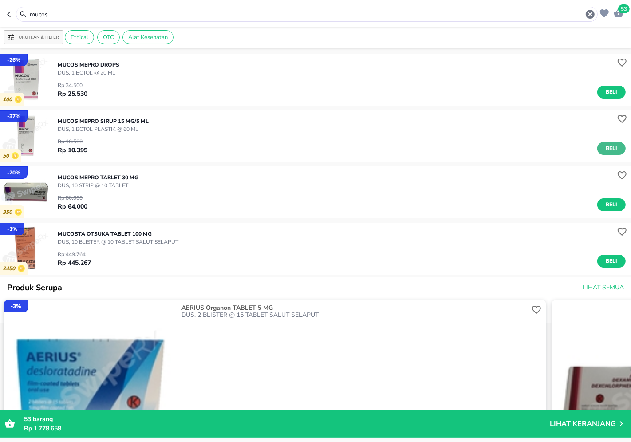
click at [614, 152] on button "Beli" at bounding box center [611, 148] width 28 height 13
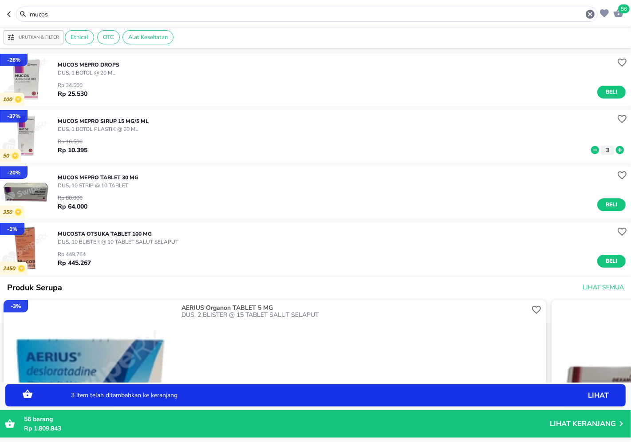
click at [591, 150] on icon at bounding box center [595, 150] width 8 height 8
click at [352, 12] on input "mucos" at bounding box center [307, 14] width 556 height 9
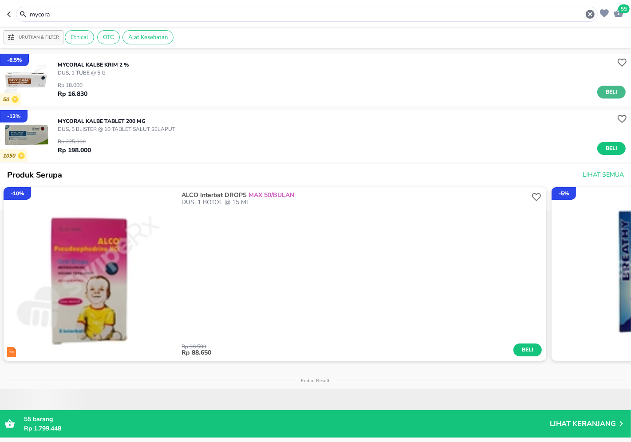
click at [604, 94] on span "Beli" at bounding box center [611, 91] width 15 height 9
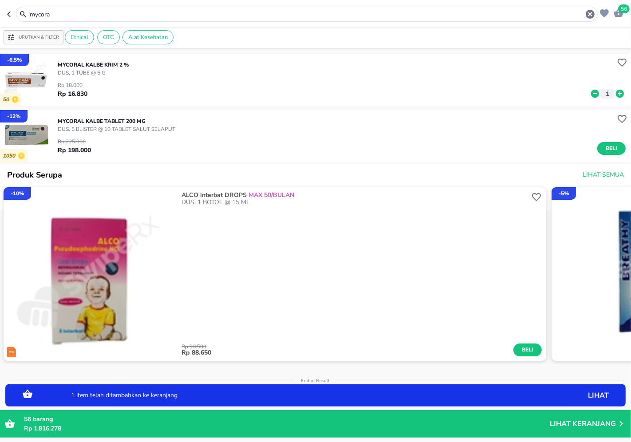
click at [562, 16] on input "mycora" at bounding box center [307, 14] width 556 height 9
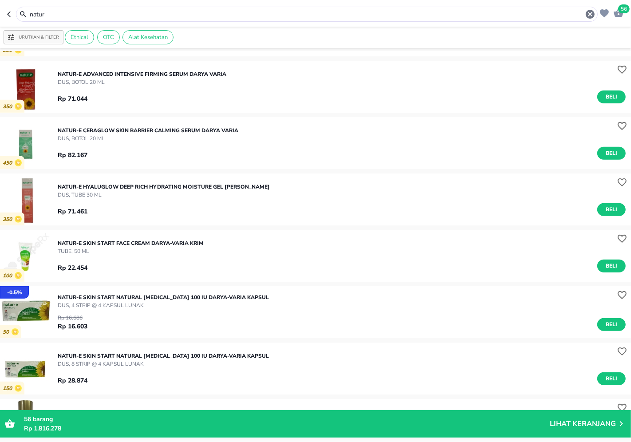
scroll to position [506, 0]
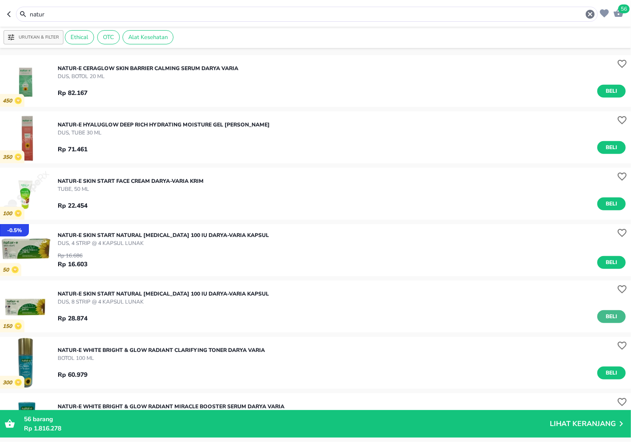
click at [604, 320] on span "Beli" at bounding box center [611, 316] width 15 height 9
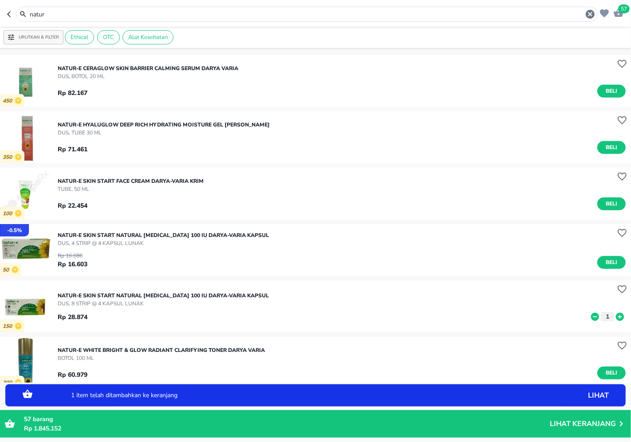
click at [318, 19] on input "natur" at bounding box center [307, 14] width 556 height 9
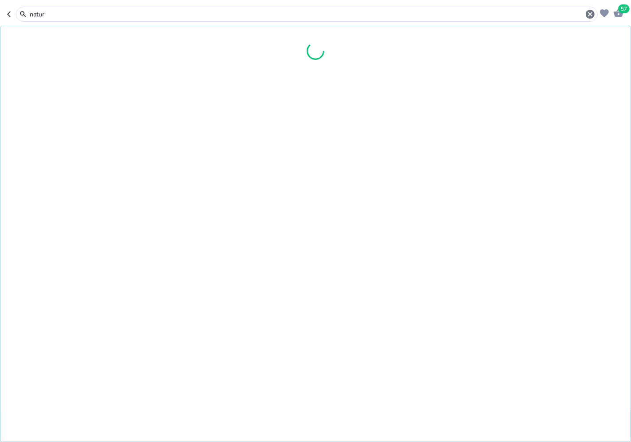
click at [321, 16] on input "natur" at bounding box center [307, 14] width 556 height 9
type input "n"
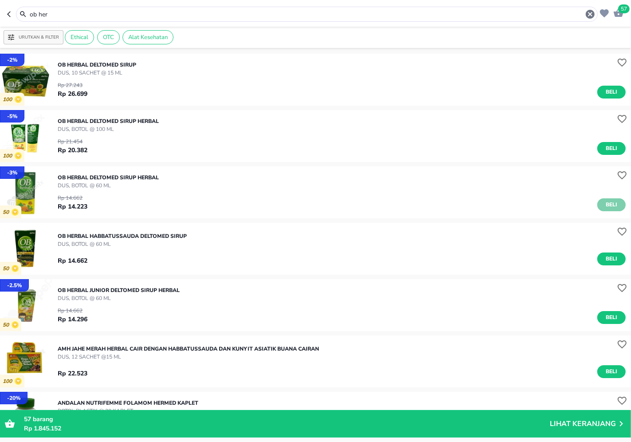
click at [607, 204] on span "Beli" at bounding box center [611, 204] width 15 height 9
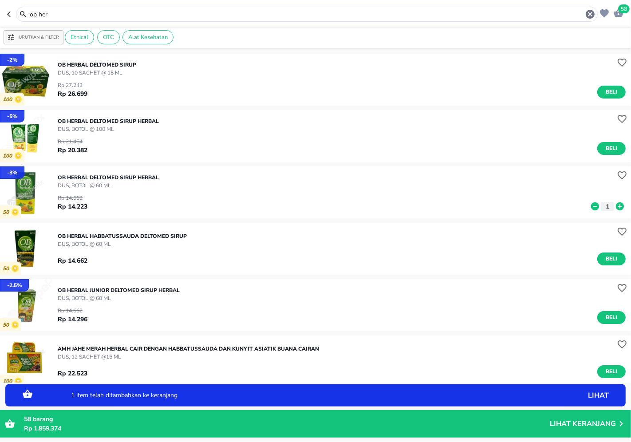
click at [521, 15] on input "ob her" at bounding box center [307, 14] width 556 height 9
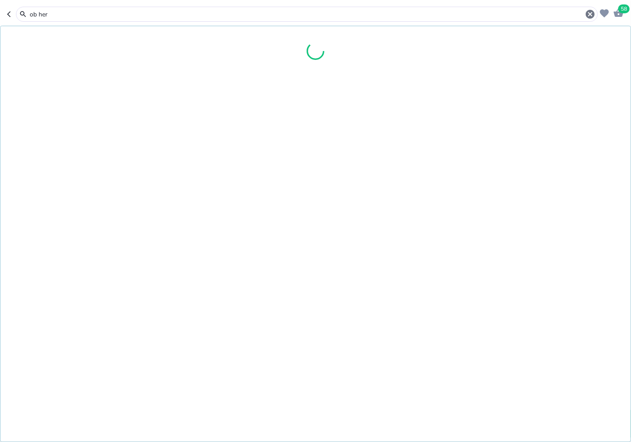
click at [521, 15] on input "ob her" at bounding box center [307, 14] width 556 height 9
type input "o"
type input "l"
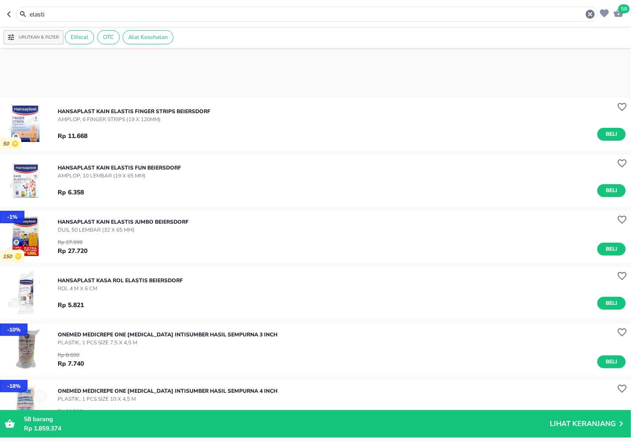
scroll to position [345, 0]
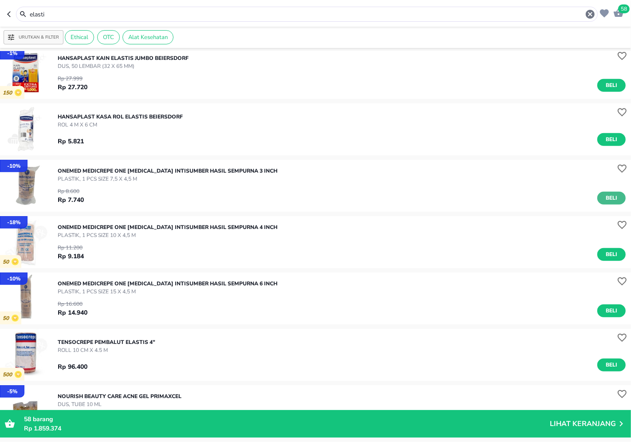
click at [604, 199] on span "Beli" at bounding box center [611, 198] width 15 height 9
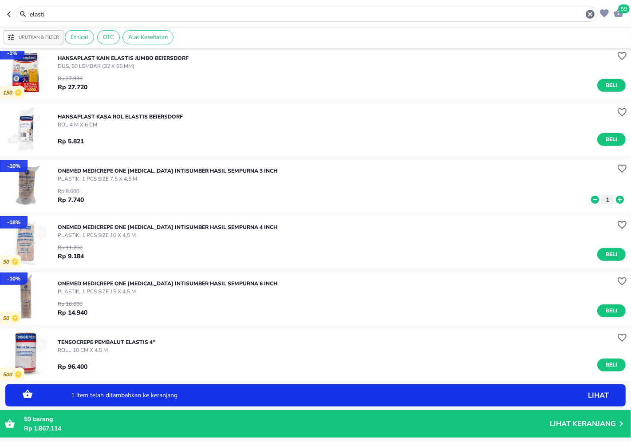
click at [616, 197] on icon at bounding box center [620, 200] width 8 height 8
click at [332, 17] on input "elasti" at bounding box center [307, 14] width 556 height 9
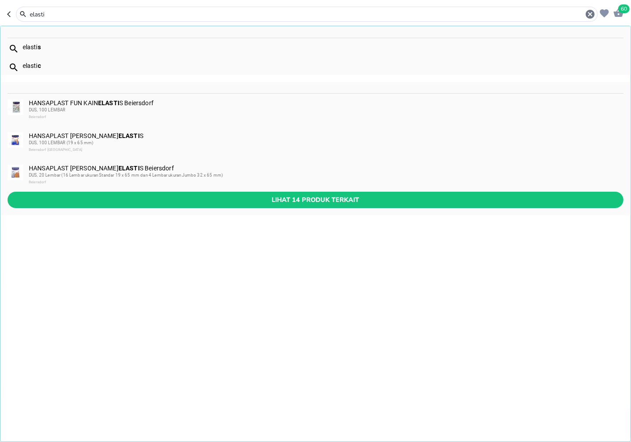
click at [332, 17] on input "elasti" at bounding box center [307, 14] width 556 height 9
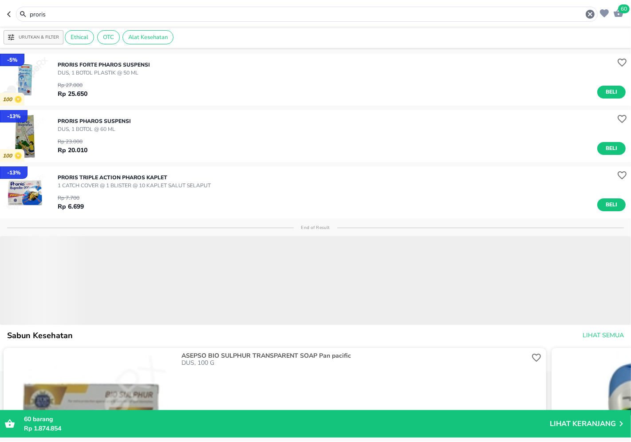
click at [597, 145] on button "Beli" at bounding box center [611, 148] width 28 height 13
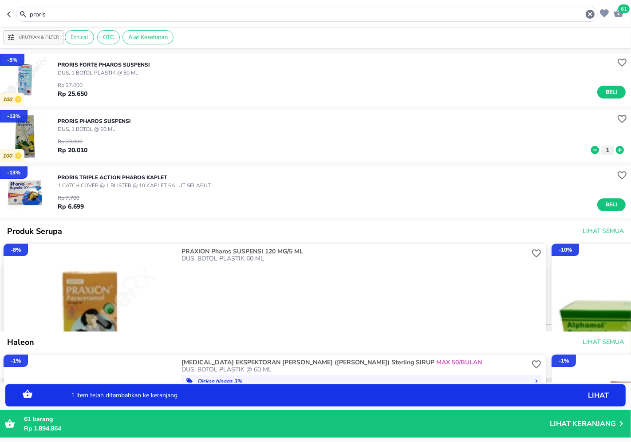
click at [560, 12] on input "proris" at bounding box center [307, 14] width 556 height 9
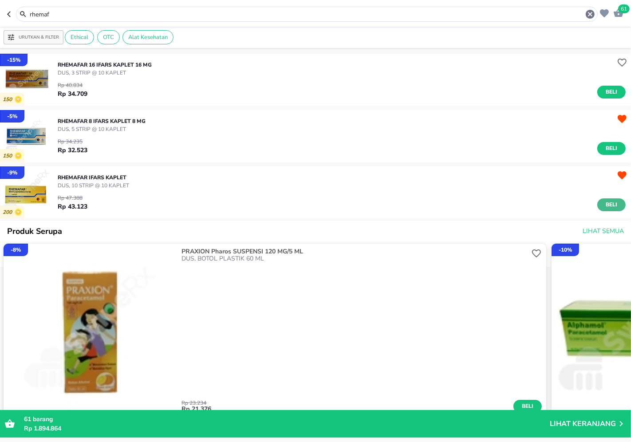
click at [613, 206] on button "Beli" at bounding box center [611, 204] width 28 height 13
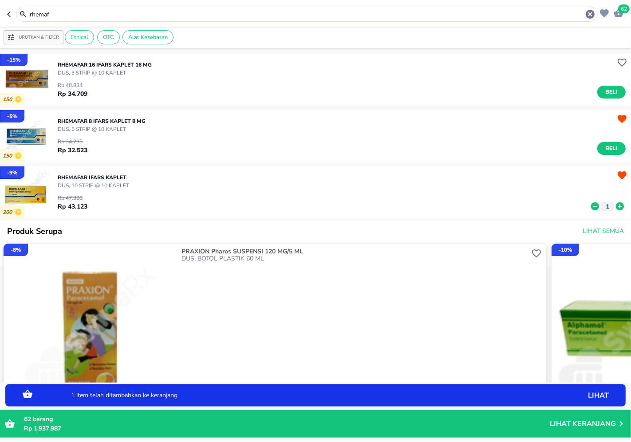
click at [392, 15] on input "rhemaf" at bounding box center [307, 14] width 556 height 9
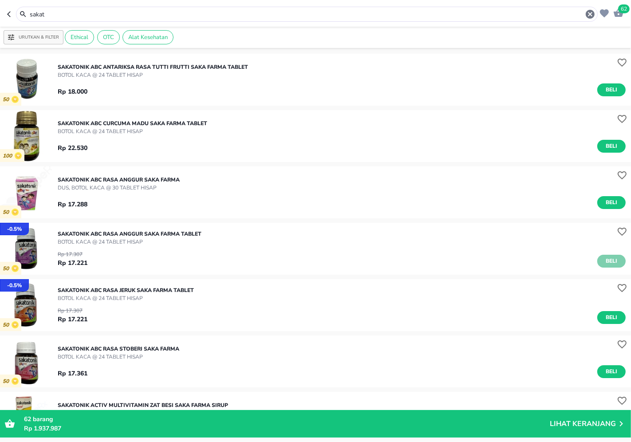
click at [604, 259] on span "Beli" at bounding box center [611, 261] width 15 height 9
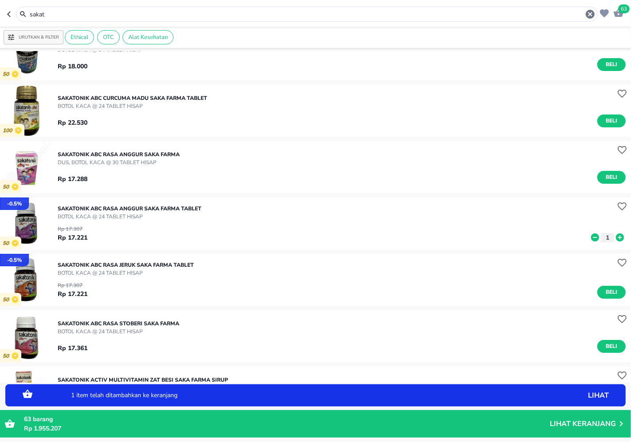
scroll to position [49, 0]
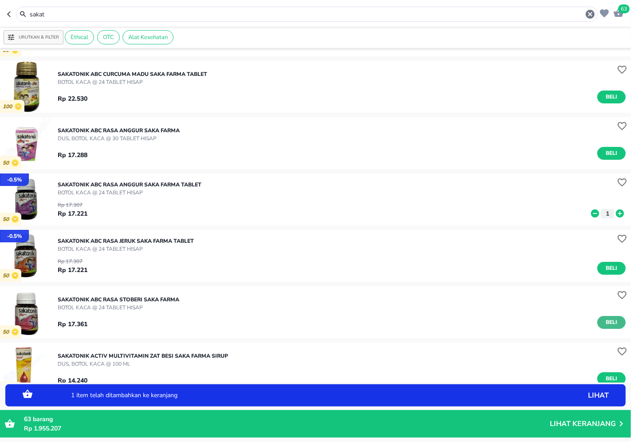
click at [604, 324] on span "Beli" at bounding box center [611, 322] width 15 height 9
click at [323, 11] on input "sakat" at bounding box center [307, 14] width 556 height 9
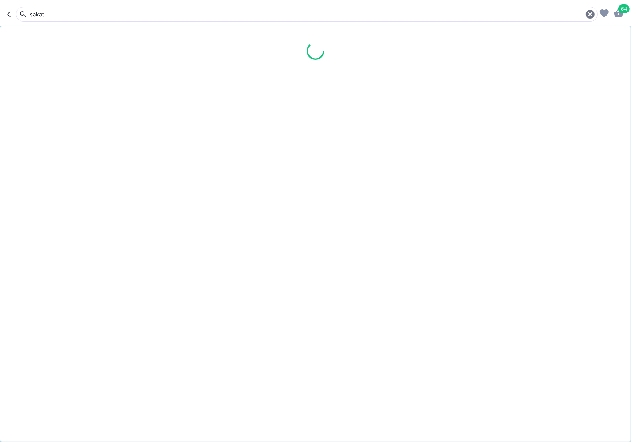
click at [323, 11] on input "sakat" at bounding box center [307, 14] width 556 height 9
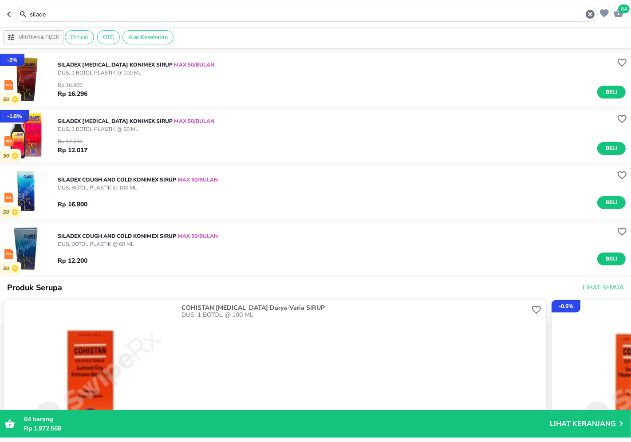
click at [396, 16] on input "silade" at bounding box center [307, 14] width 556 height 9
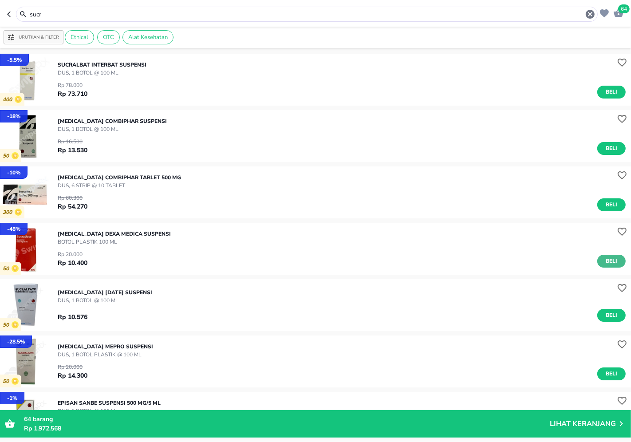
click at [610, 258] on span "Beli" at bounding box center [611, 261] width 15 height 9
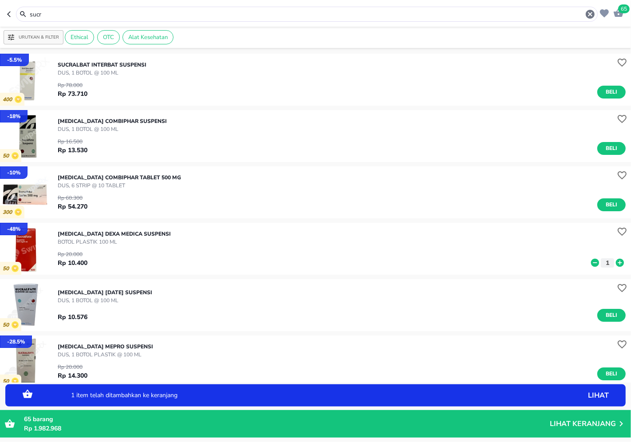
click at [616, 259] on icon at bounding box center [620, 263] width 12 height 10
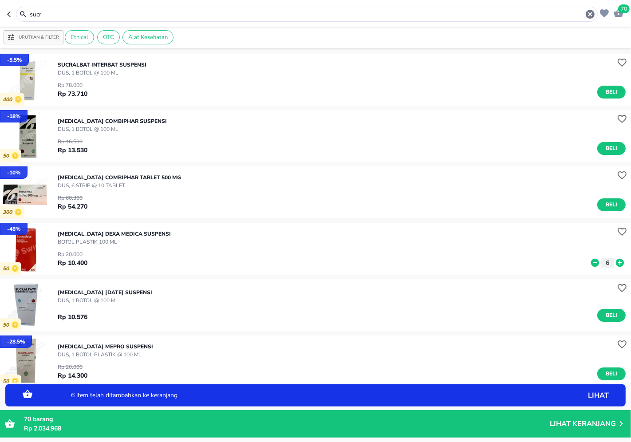
click at [616, 259] on icon at bounding box center [620, 263] width 8 height 8
click at [432, 16] on input "sucr" at bounding box center [307, 14] width 556 height 9
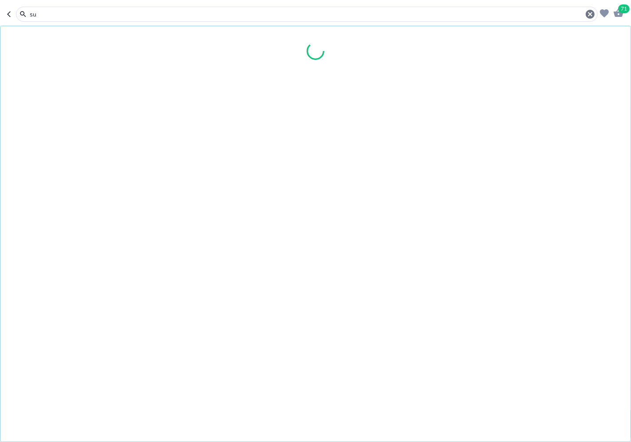
type input "s"
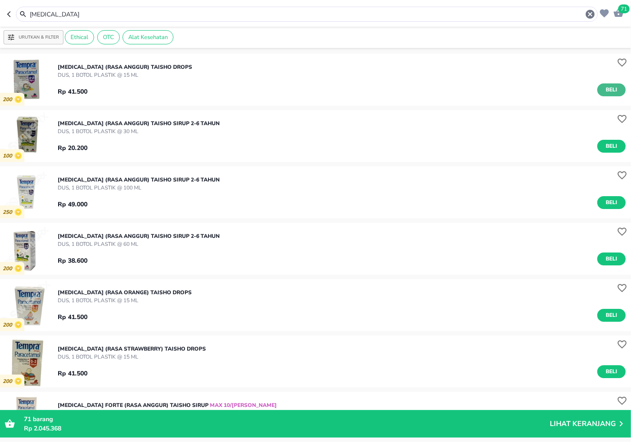
click at [611, 89] on span "Beli" at bounding box center [611, 89] width 15 height 9
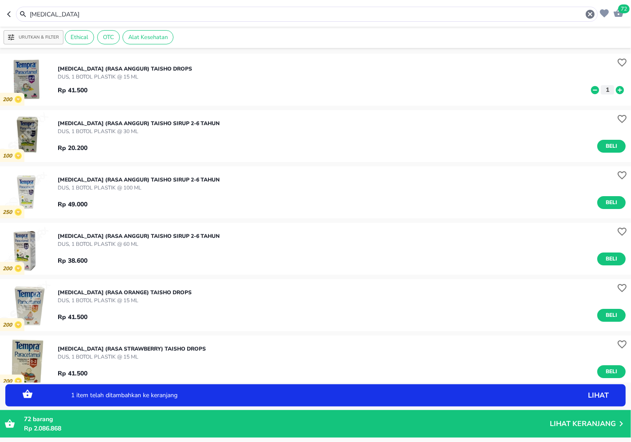
click at [614, 90] on icon at bounding box center [620, 90] width 12 height 10
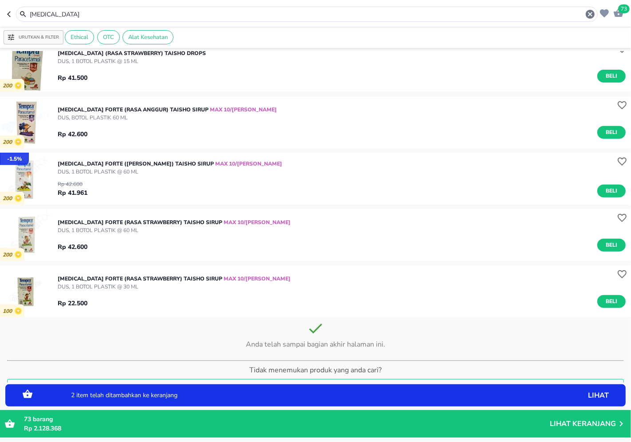
scroll to position [280, 0]
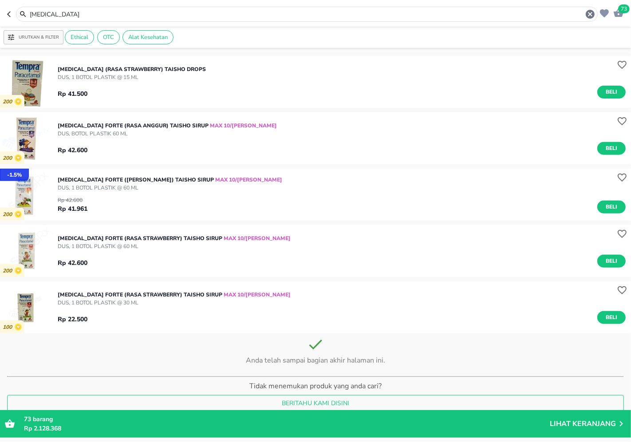
click at [605, 191] on div "[MEDICAL_DATA] FORTE ([PERSON_NAME]) Taisho SIRUP MAX 10/HARI DUS, 1 BOTOL PLAS…" at bounding box center [344, 194] width 573 height 47
click at [605, 207] on span "Beli" at bounding box center [611, 206] width 15 height 9
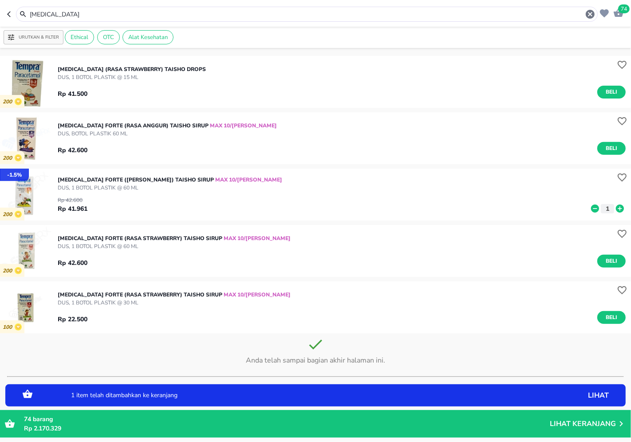
click at [321, 12] on input "[MEDICAL_DATA]" at bounding box center [307, 14] width 556 height 9
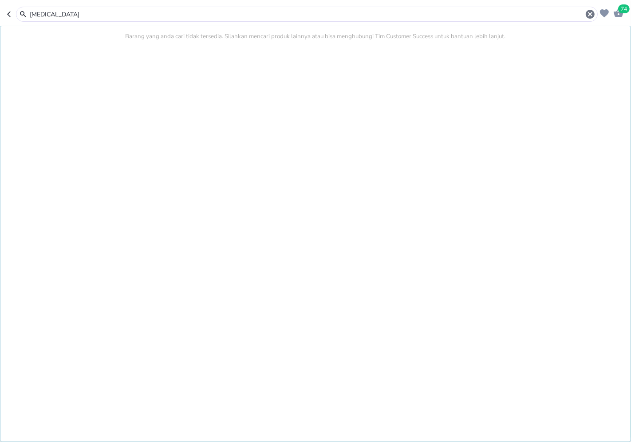
click at [321, 12] on input "[MEDICAL_DATA]" at bounding box center [307, 14] width 556 height 9
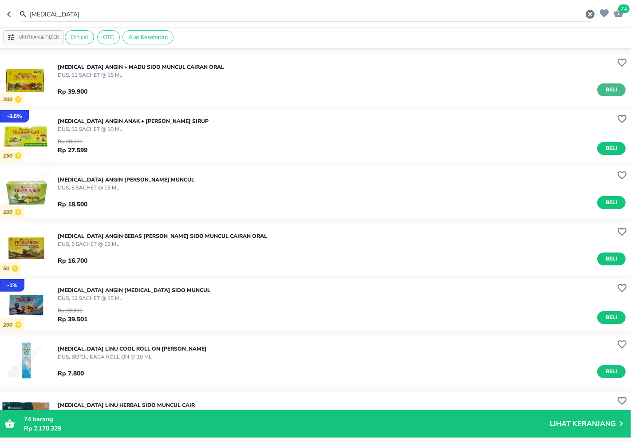
click at [604, 91] on span "Beli" at bounding box center [611, 89] width 15 height 9
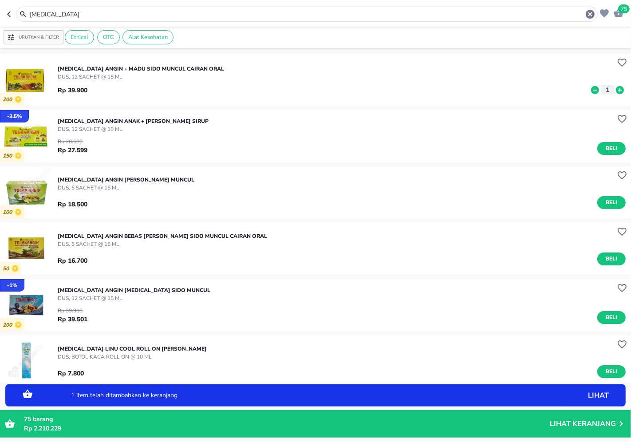
click at [614, 90] on icon at bounding box center [620, 90] width 12 height 10
click at [575, 18] on input "[MEDICAL_DATA]" at bounding box center [307, 14] width 556 height 9
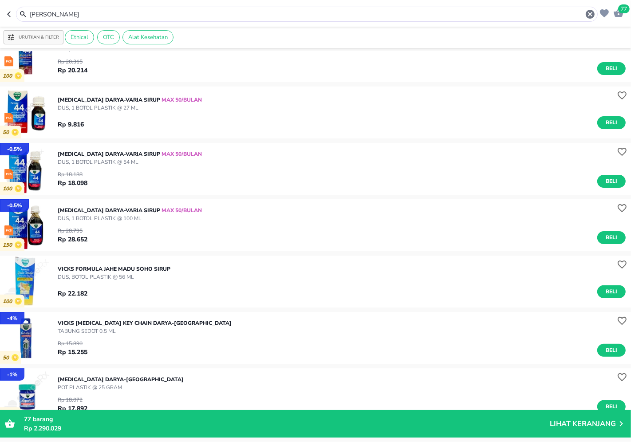
scroll to position [148, 0]
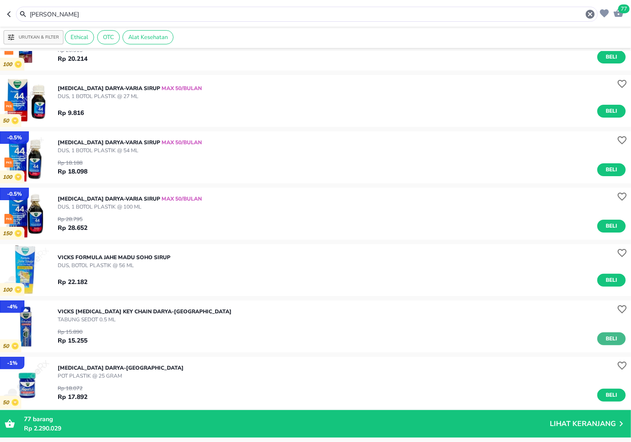
click at [613, 336] on button "Beli" at bounding box center [611, 338] width 28 height 13
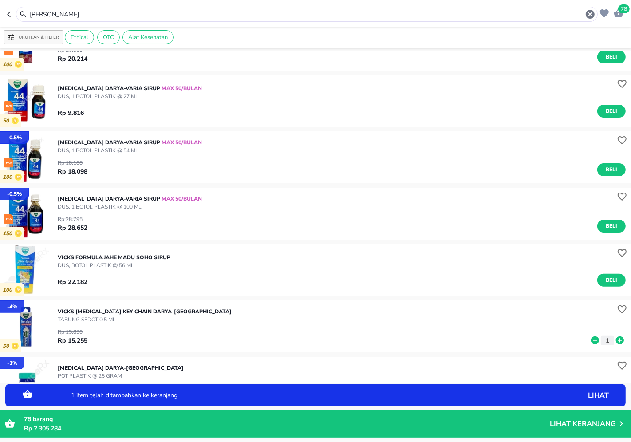
click at [616, 336] on icon at bounding box center [620, 340] width 8 height 8
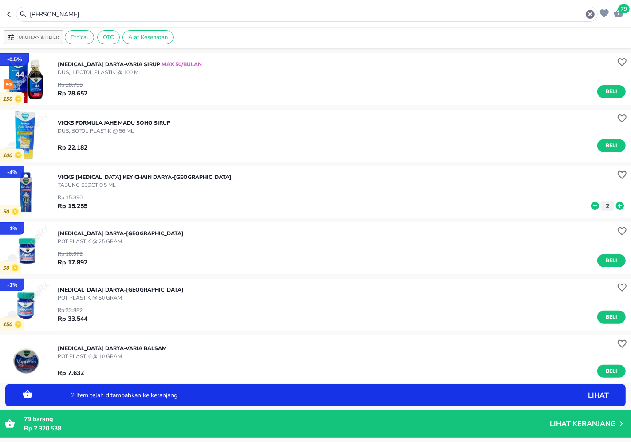
scroll to position [296, 0]
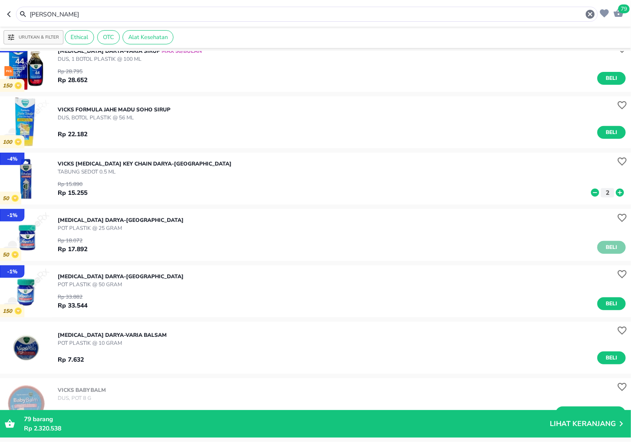
click at [605, 243] on span "Beli" at bounding box center [611, 247] width 15 height 9
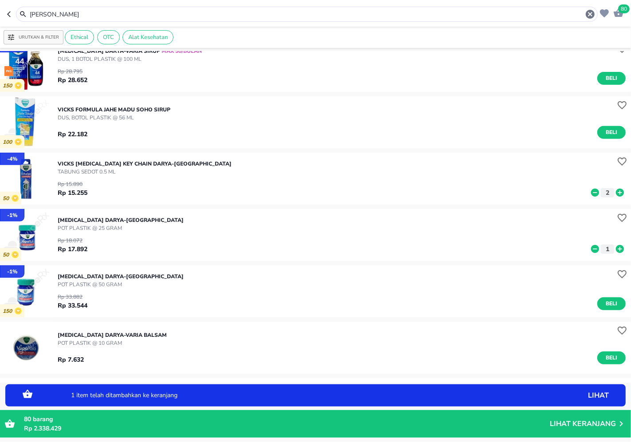
click at [610, 351] on div "Rp 7.632 Beli" at bounding box center [342, 355] width 568 height 17
click at [609, 354] on span "Beli" at bounding box center [611, 357] width 15 height 9
click at [309, 7] on div "[PERSON_NAME]" at bounding box center [307, 14] width 582 height 15
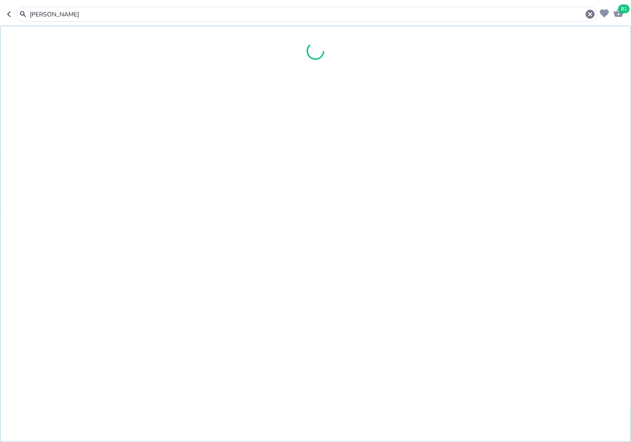
click at [309, 15] on input "[PERSON_NAME]" at bounding box center [307, 14] width 556 height 9
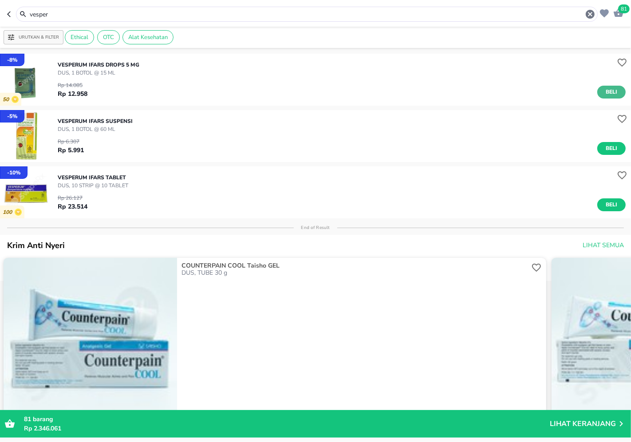
click at [597, 149] on button "Beli" at bounding box center [611, 148] width 28 height 13
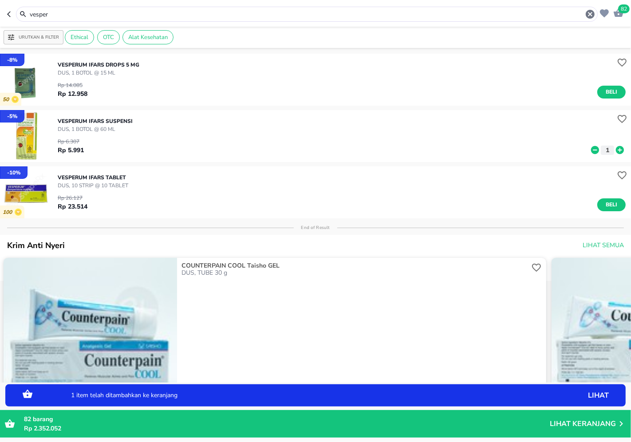
click at [605, 93] on span "Beli" at bounding box center [611, 91] width 15 height 9
click at [560, 19] on div "vesper" at bounding box center [312, 14] width 567 height 11
click at [562, 14] on input "vesper" at bounding box center [307, 14] width 556 height 9
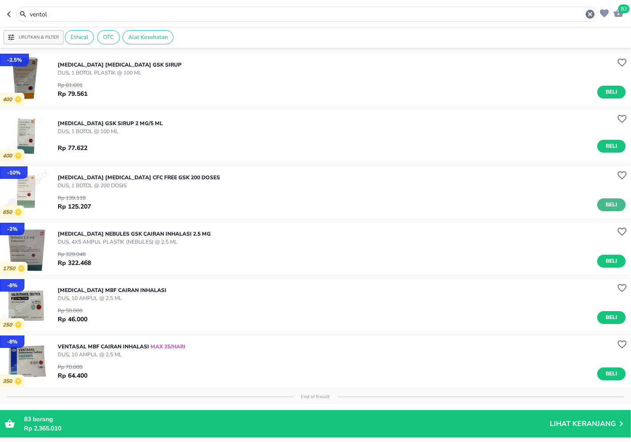
click at [604, 202] on span "Beli" at bounding box center [611, 204] width 15 height 9
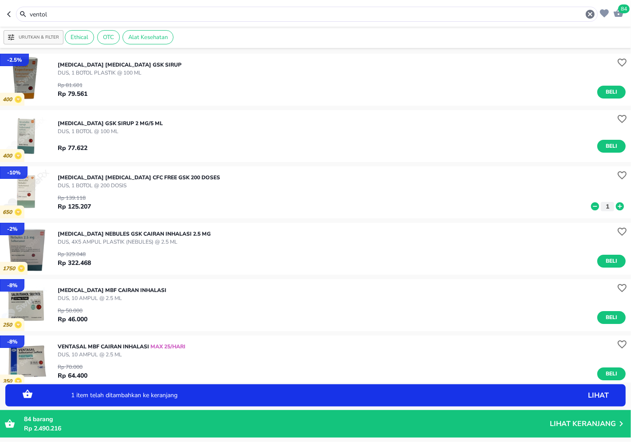
click at [299, 9] on div "ventol" at bounding box center [312, 14] width 567 height 11
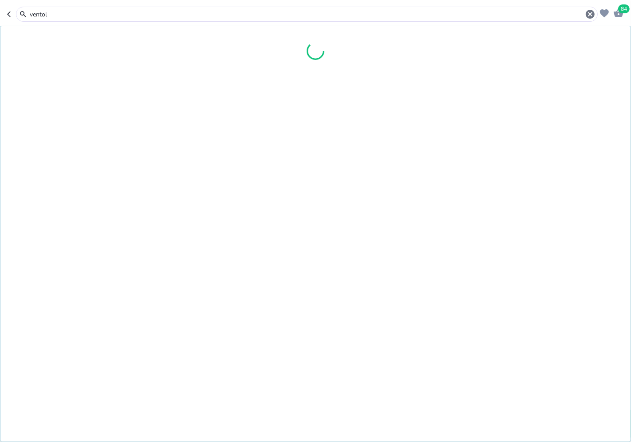
click at [299, 11] on input "ventol" at bounding box center [307, 14] width 556 height 9
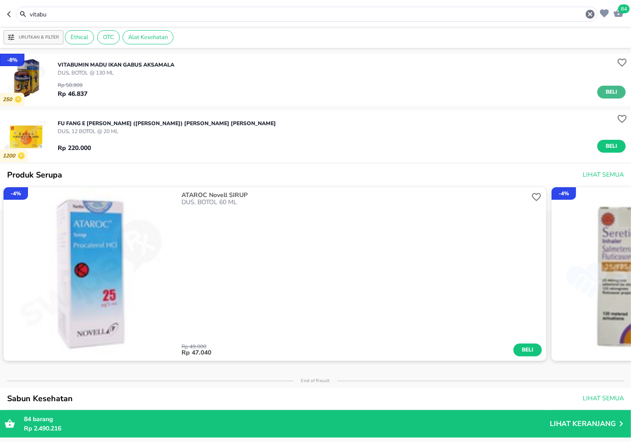
click at [607, 86] on button "Beli" at bounding box center [611, 92] width 28 height 13
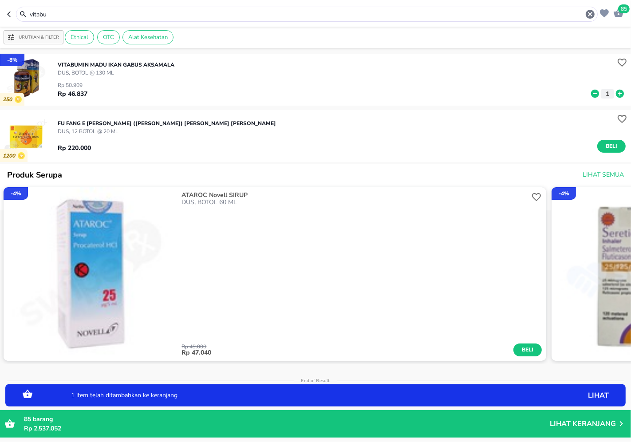
click at [552, 12] on input "vitabu" at bounding box center [307, 14] width 556 height 9
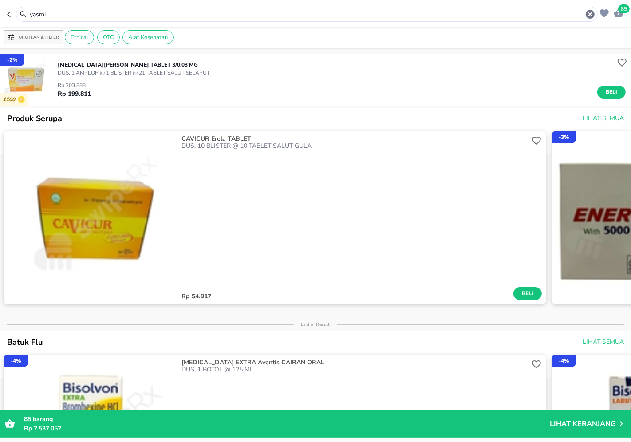
click at [613, 85] on div "Rp 203.888 Rp 199.811 Beli" at bounding box center [342, 88] width 568 height 22
click at [612, 86] on button "Beli" at bounding box center [611, 92] width 28 height 13
click at [378, 12] on input "yasmi" at bounding box center [307, 14] width 556 height 9
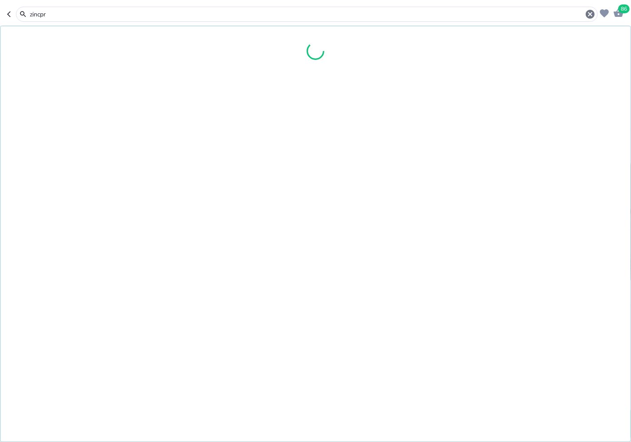
type input "zincpr"
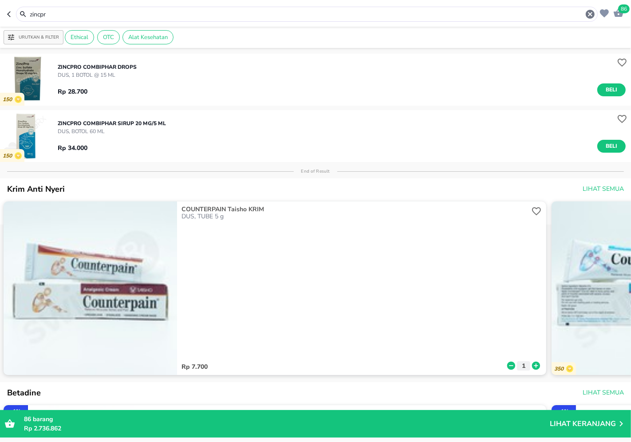
click at [606, 89] on span "Beli" at bounding box center [611, 89] width 15 height 9
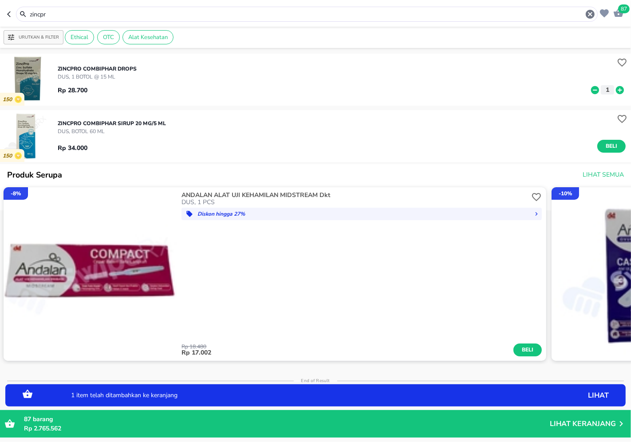
click at [622, 14] on icon "button" at bounding box center [619, 12] width 10 height 8
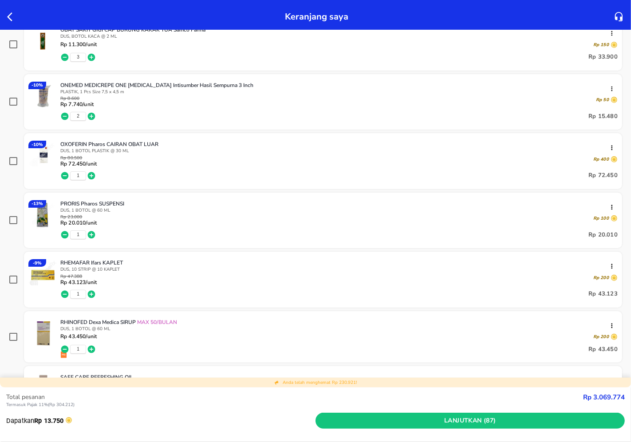
scroll to position [2614, 0]
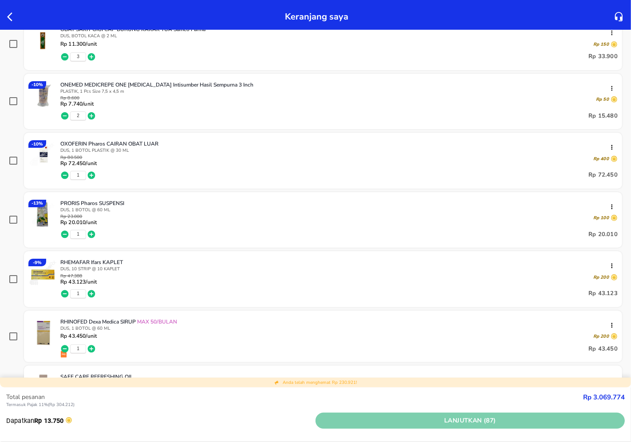
click at [380, 423] on span "Lanjutkan (87)" at bounding box center [470, 420] width 302 height 11
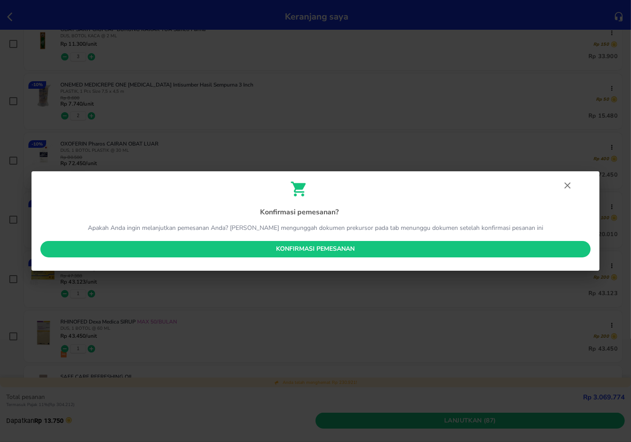
click at [344, 246] on span "Konfirmasi pemesanan" at bounding box center [315, 249] width 536 height 11
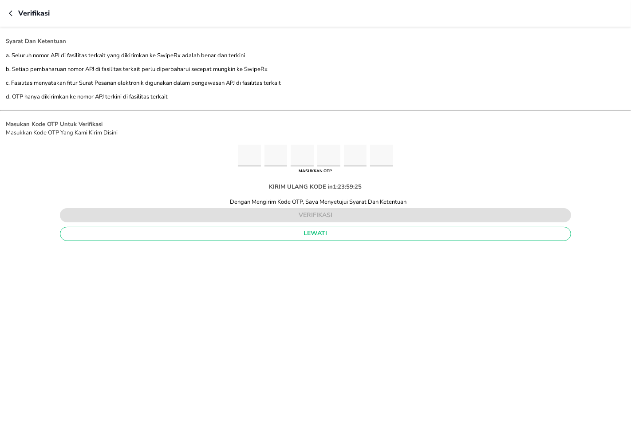
click at [255, 156] on input "Please enter OTP character 1" at bounding box center [249, 156] width 23 height 22
type input "3"
type input "8"
type input "3"
type input "4"
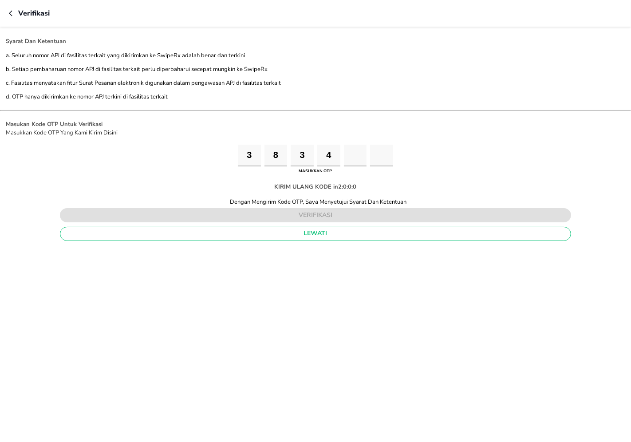
type input "6"
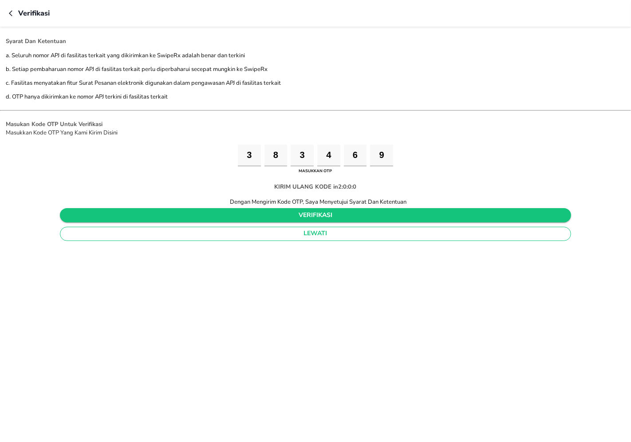
type input "9"
click at [260, 212] on span "verifikasi" at bounding box center [315, 215] width 497 height 11
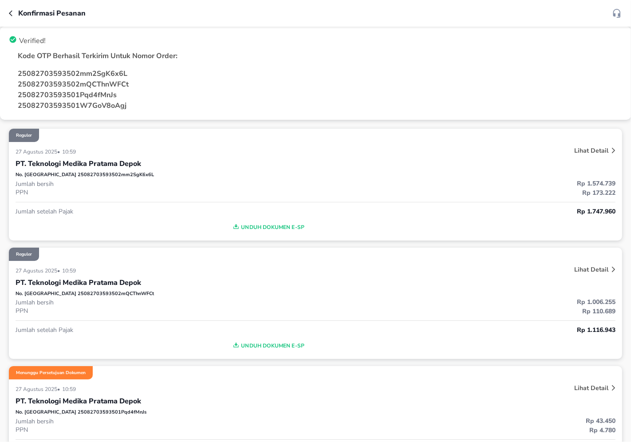
click at [585, 153] on p "Lihat Detail" at bounding box center [591, 150] width 34 height 8
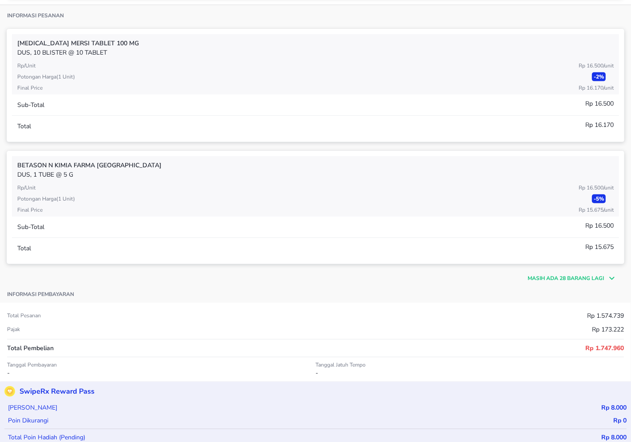
scroll to position [437, 0]
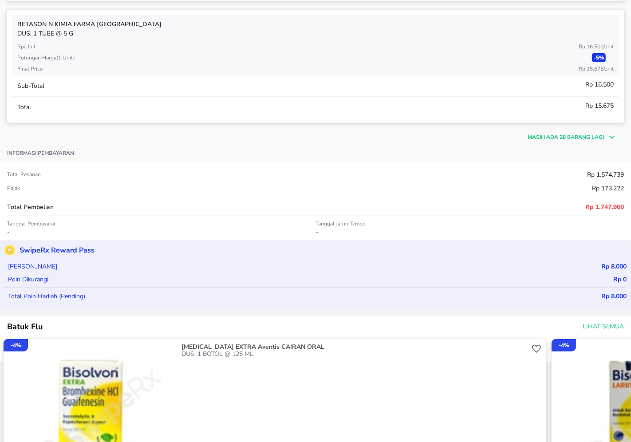
click at [584, 141] on div "Masih ada 28 barang lagi" at bounding box center [316, 133] width 618 height 20
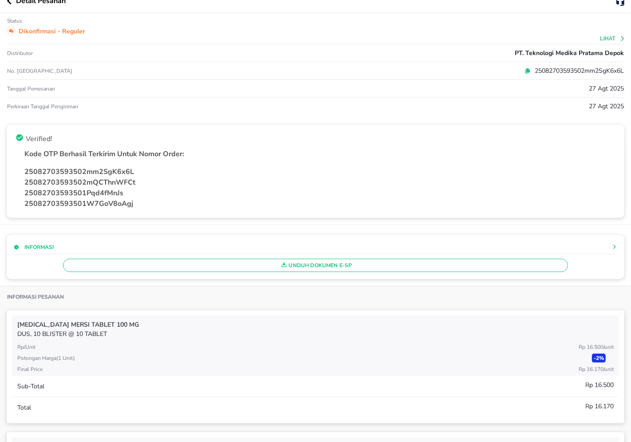
scroll to position [0, 0]
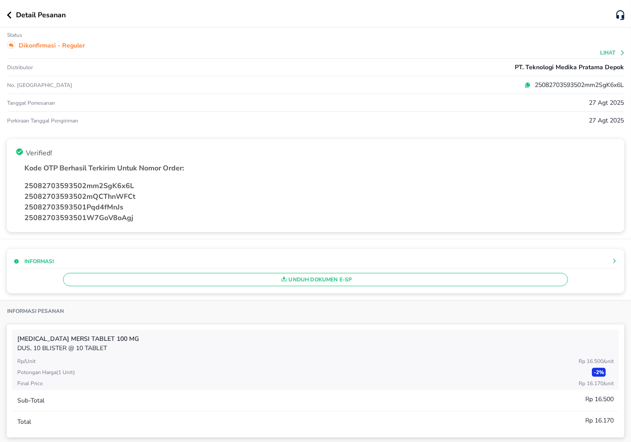
click at [8, 12] on icon "button" at bounding box center [9, 15] width 5 height 7
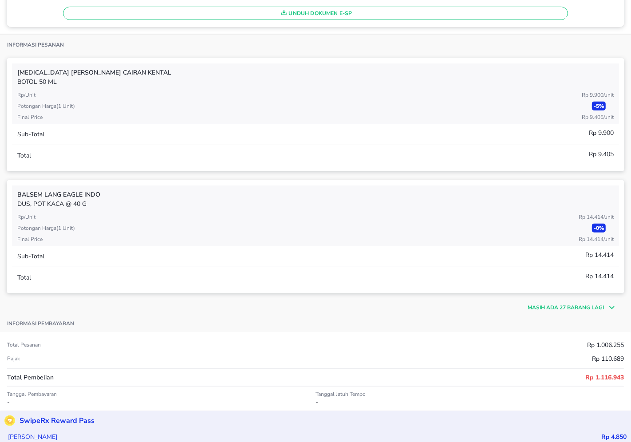
scroll to position [376, 0]
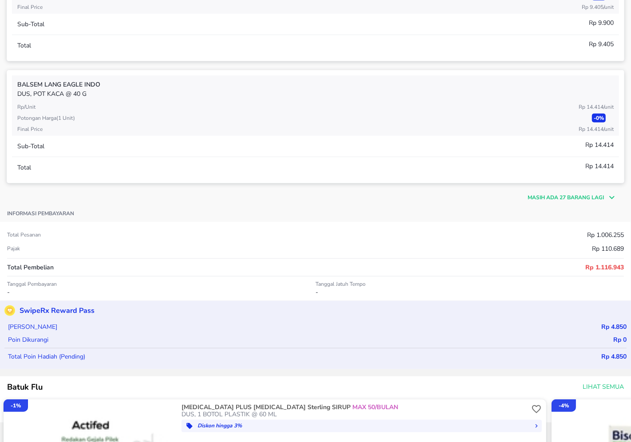
click at [580, 199] on p "Masih ada 27 barang lagi" at bounding box center [566, 198] width 76 height 8
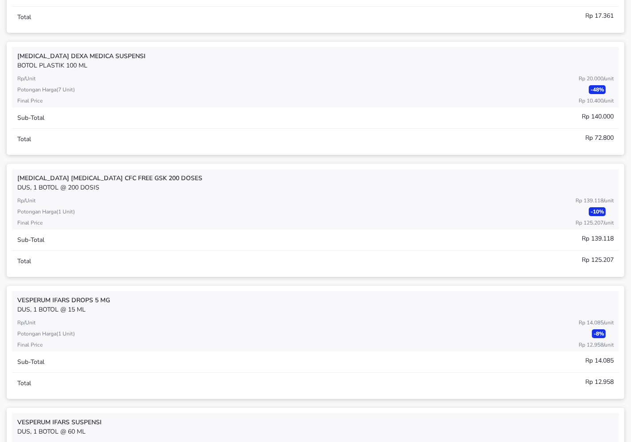
scroll to position [0, 0]
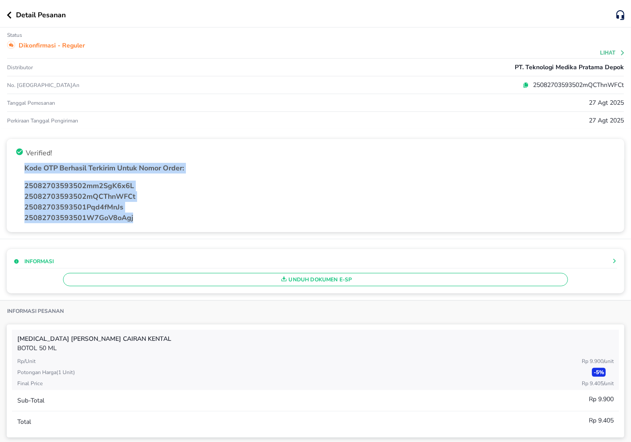
drag, startPoint x: 22, startPoint y: 168, endPoint x: 135, endPoint y: 223, distance: 125.5
click at [135, 223] on div "Kode OTP Berhasil Terkirim Untuk Nomor Order: 25082703593502mm2SgK6x6L 25082703…" at bounding box center [315, 192] width 607 height 67
copy div "Kode OTP Berhasil Terkirim Untuk Nomor Order: 25082703593502mm2SgK6x6L 25082703…"
click at [8, 12] on icon "button" at bounding box center [9, 15] width 5 height 7
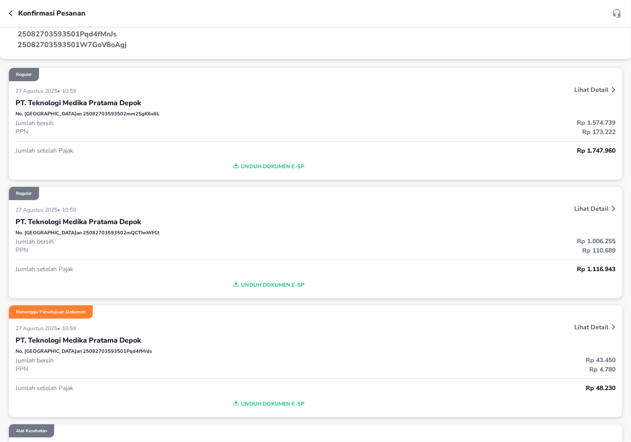
scroll to position [49, 0]
